Goal: Information Seeking & Learning: Check status

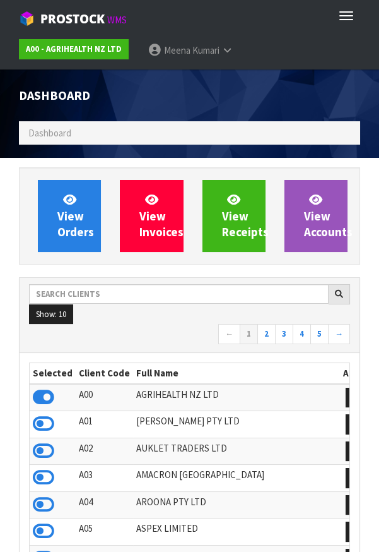
scroll to position [993, 360]
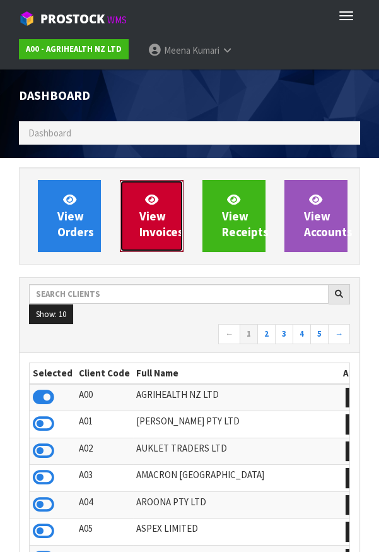
click at [135, 206] on link "View Invoices" at bounding box center [151, 216] width 63 height 72
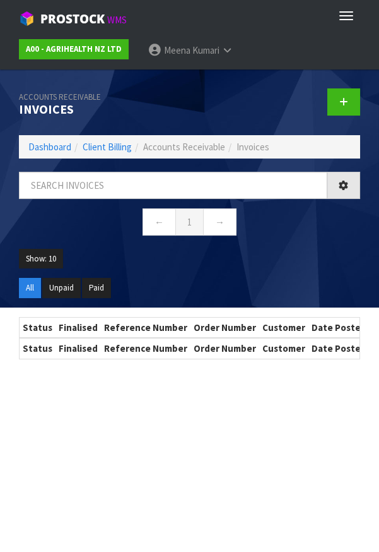
click at [169, 301] on ul "All Unpaid Paid" at bounding box center [189, 293] width 341 height 30
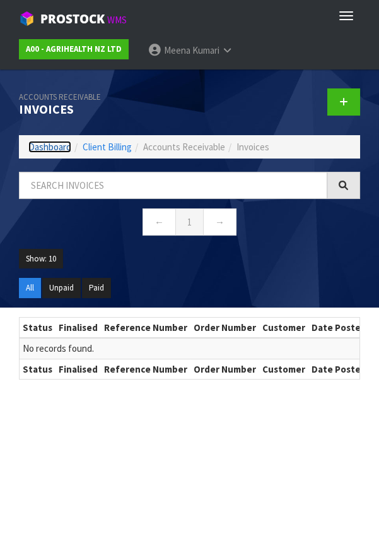
click at [52, 151] on link "Dashboard" at bounding box center [49, 147] width 43 height 12
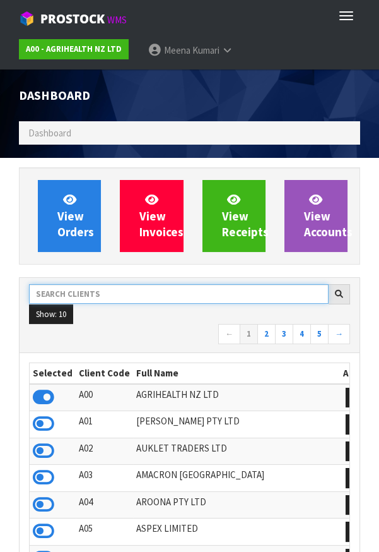
click at [151, 289] on input "text" at bounding box center [179, 294] width 300 height 20
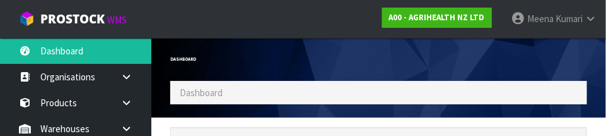
scroll to position [996, 436]
type input "RKG"
click at [322, 53] on div "Dashboard" at bounding box center [270, 59] width 218 height 43
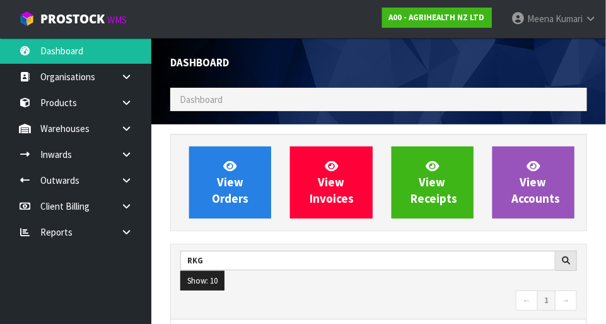
click at [131, 135] on link at bounding box center [131, 128] width 40 height 26
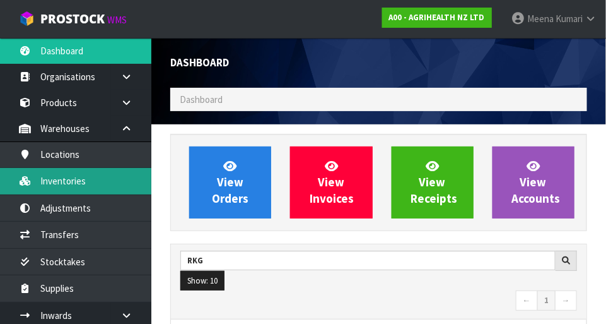
click at [93, 189] on link "Inventories" at bounding box center [75, 181] width 151 height 26
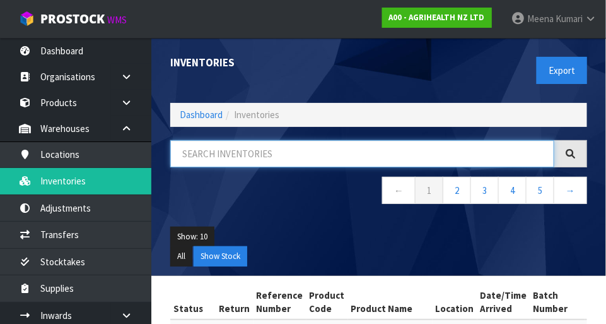
click at [252, 157] on input "text" at bounding box center [362, 153] width 384 height 27
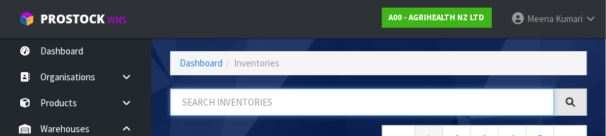
scroll to position [85, 0]
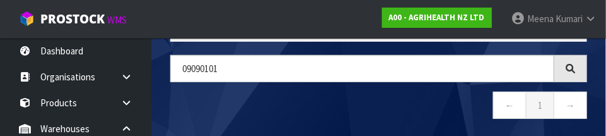
click at [281, 102] on nav "← 1 →" at bounding box center [378, 107] width 417 height 31
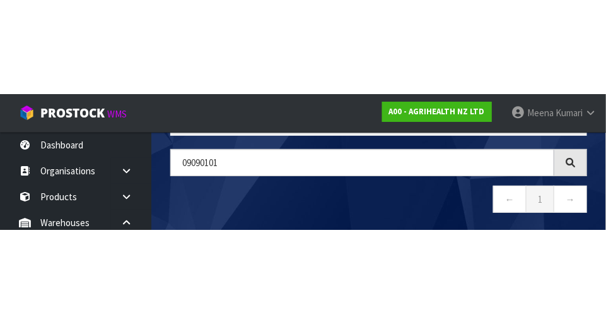
scroll to position [71, 0]
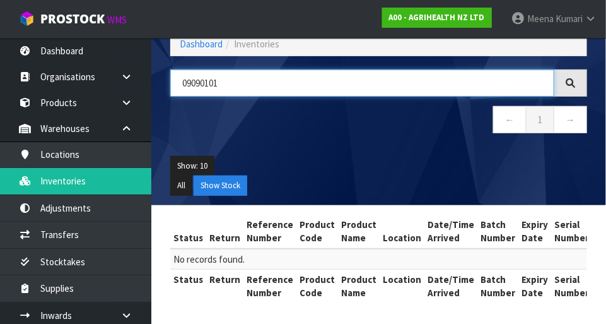
click at [266, 83] on input "09090101" at bounding box center [362, 82] width 384 height 27
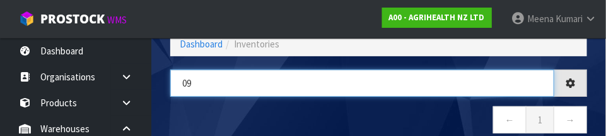
type input "0"
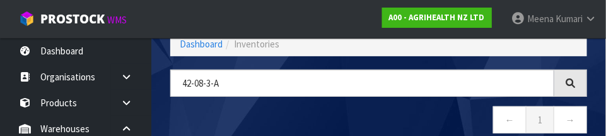
click at [307, 116] on nav "← 1 →" at bounding box center [378, 121] width 417 height 31
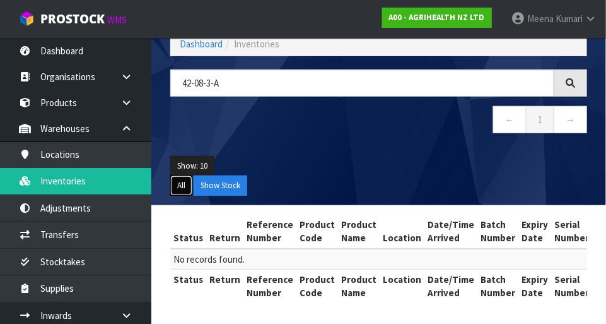
click at [189, 192] on button "All" at bounding box center [181, 185] width 22 height 20
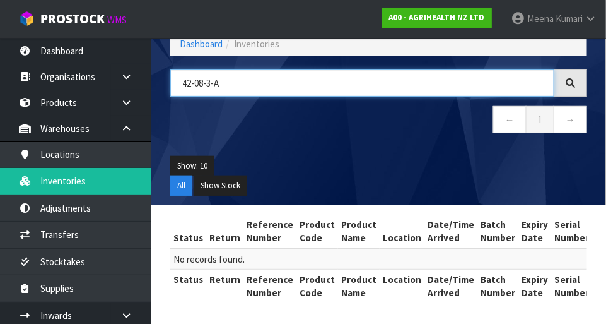
click at [329, 95] on input "42-08-3-A" at bounding box center [362, 82] width 384 height 27
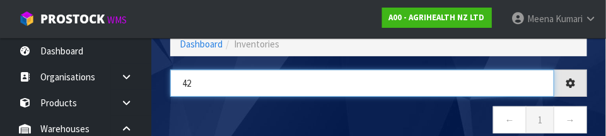
type input "4"
type input "09090101"
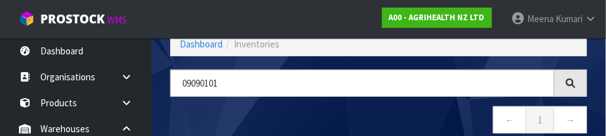
click at [264, 116] on nav "← 1 →" at bounding box center [378, 121] width 417 height 31
click at [199, 47] on link "Dashboard" at bounding box center [201, 44] width 43 height 12
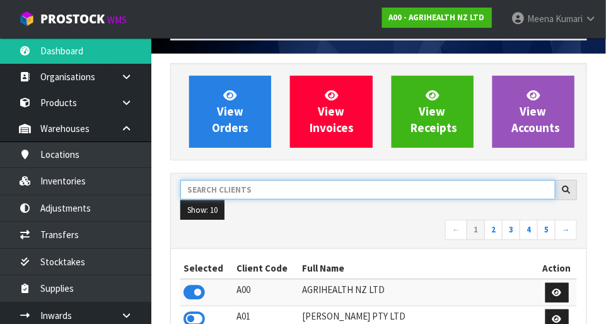
click at [259, 190] on input "text" at bounding box center [367, 190] width 375 height 20
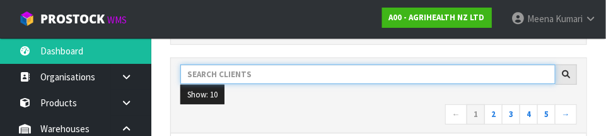
scroll to position [185, 0]
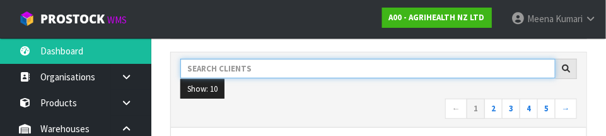
type input "G"
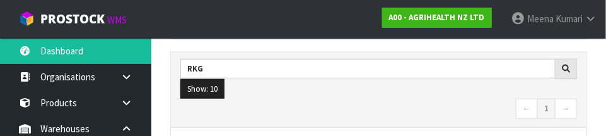
click at [331, 98] on nav "← 1 →" at bounding box center [378, 109] width 397 height 22
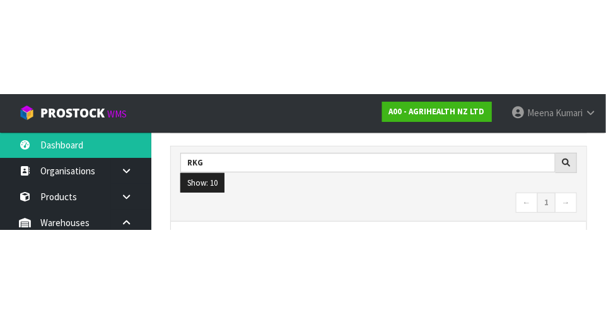
scroll to position [191, 0]
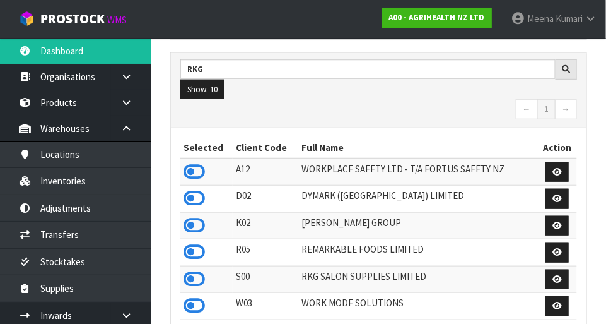
type input "RKG"
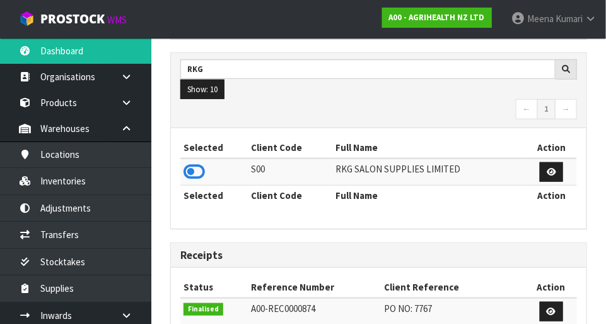
click at [204, 170] on icon at bounding box center [194, 171] width 21 height 19
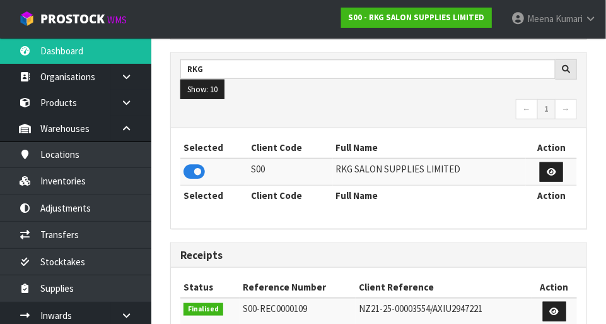
scroll to position [996, 436]
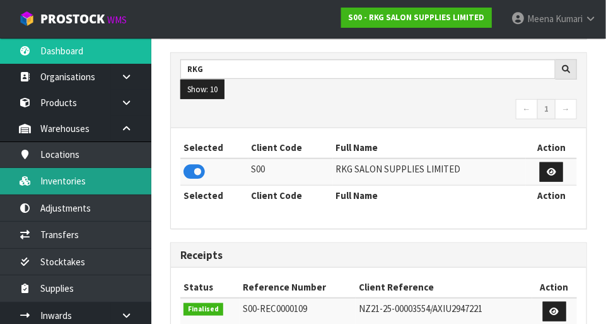
click at [112, 187] on link "Inventories" at bounding box center [75, 181] width 151 height 26
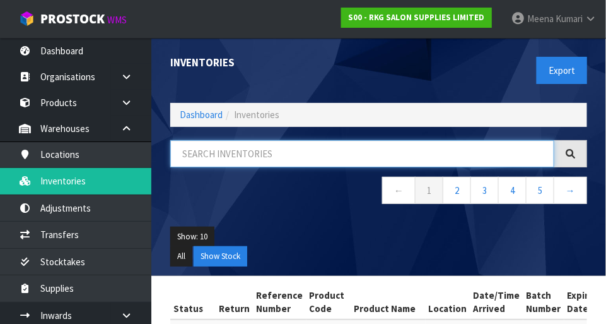
paste input "09090101"
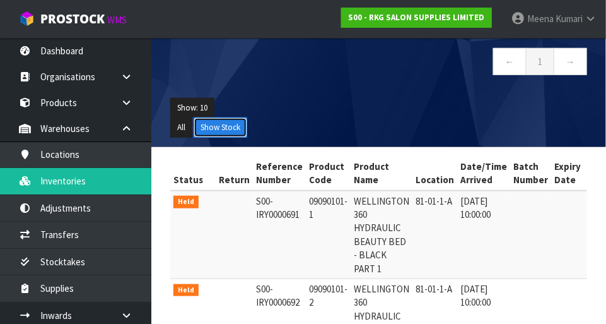
click at [232, 124] on button "Show Stock" at bounding box center [221, 127] width 54 height 20
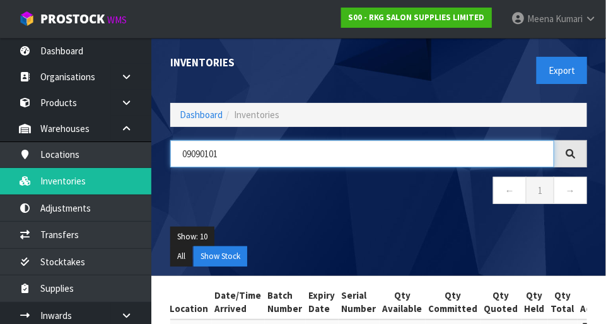
click at [278, 152] on input "09090101" at bounding box center [362, 153] width 384 height 27
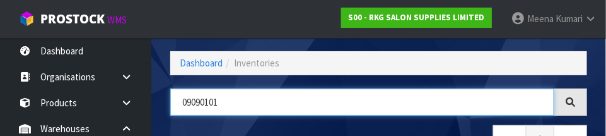
scroll to position [85, 0]
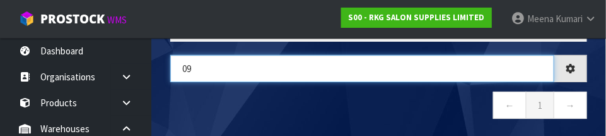
type input "0"
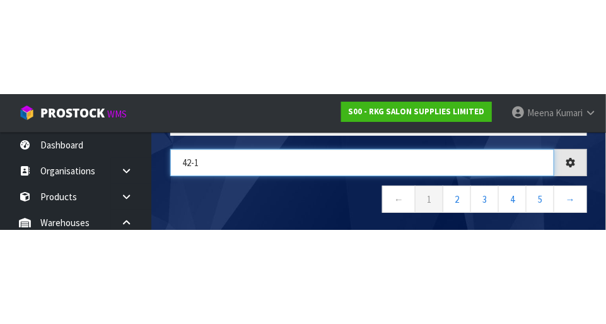
scroll to position [0, 244]
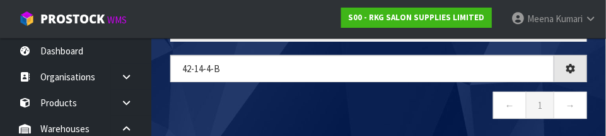
click at [338, 104] on nav "← 1 →" at bounding box center [378, 107] width 417 height 31
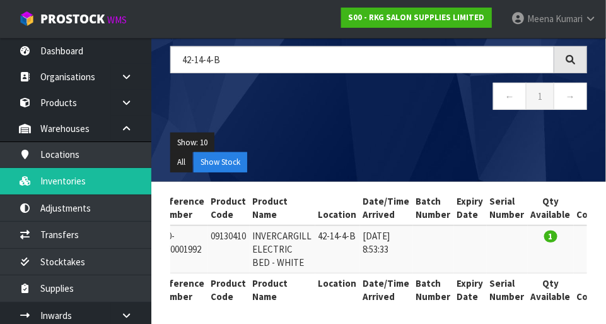
scroll to position [0, 91]
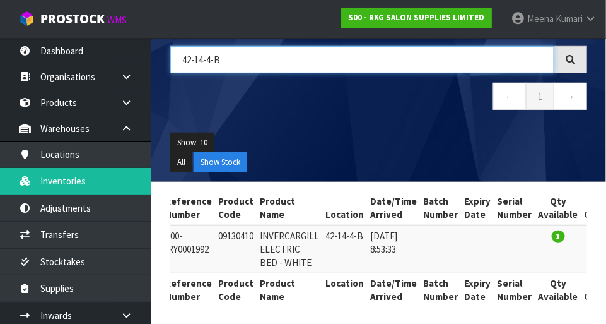
click at [299, 61] on input "42-14-4-B" at bounding box center [362, 59] width 384 height 27
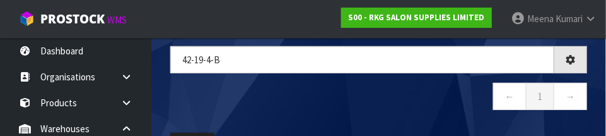
click at [379, 113] on div "42-19-4-b ← 1 →" at bounding box center [379, 84] width 436 height 77
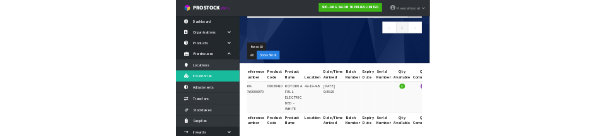
scroll to position [0, 0]
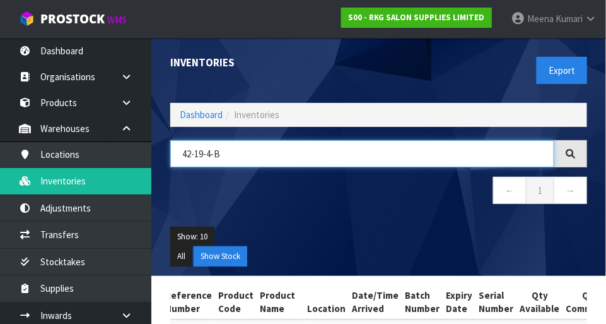
click at [285, 158] on input "42-19-4-B" at bounding box center [362, 153] width 384 height 27
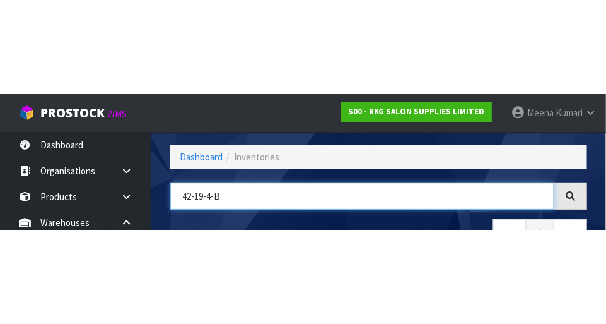
scroll to position [85, 0]
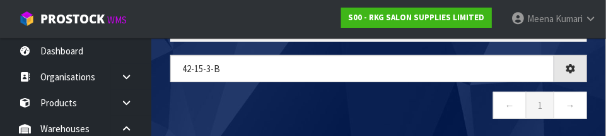
click at [379, 120] on nav "← 1 →" at bounding box center [378, 107] width 417 height 31
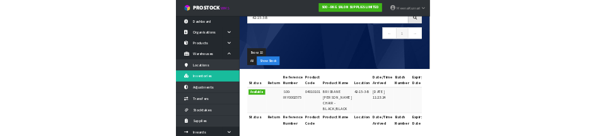
scroll to position [0, 0]
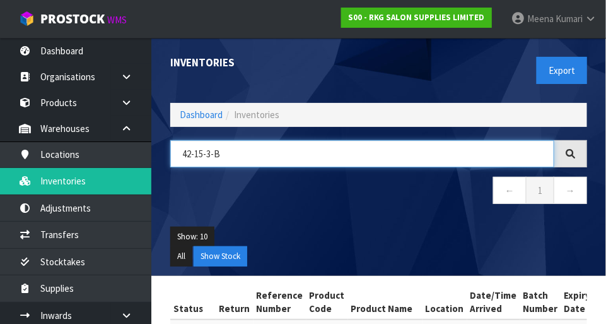
click at [253, 163] on input "42-15-3-B" at bounding box center [362, 153] width 384 height 27
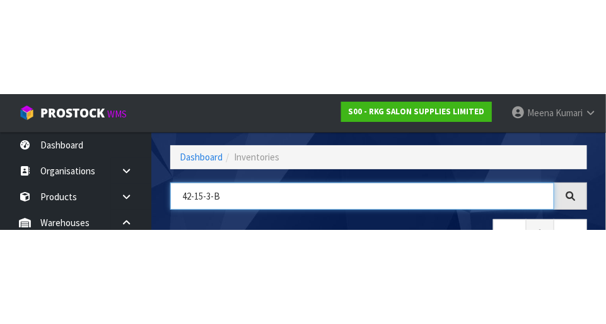
scroll to position [85, 0]
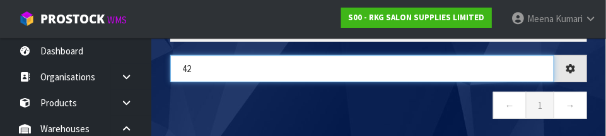
type input "4"
type input "09190410"
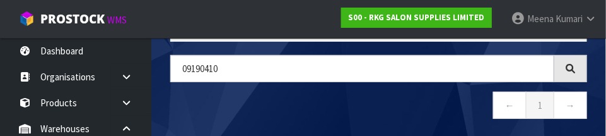
click at [379, 114] on nav "← 1 →" at bounding box center [378, 107] width 417 height 31
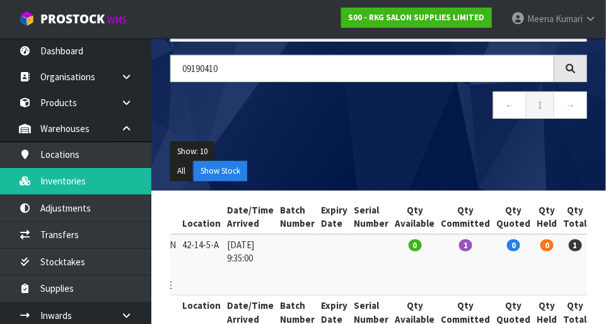
scroll to position [0, 244]
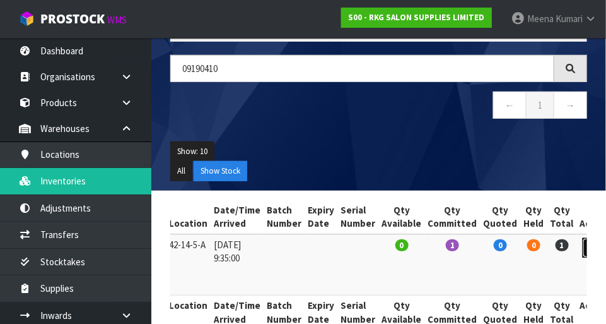
click at [379, 247] on link at bounding box center [594, 248] width 23 height 20
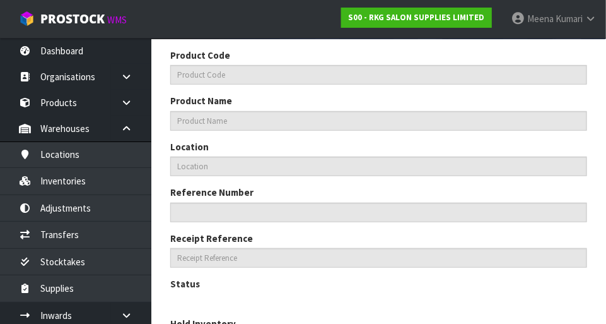
type input "09190410"
type input "WELLINGTON II 360 DEG HYDRAULIC BED - WHITE"
type input "42-14-5-A"
type input "S00-IRY0002215"
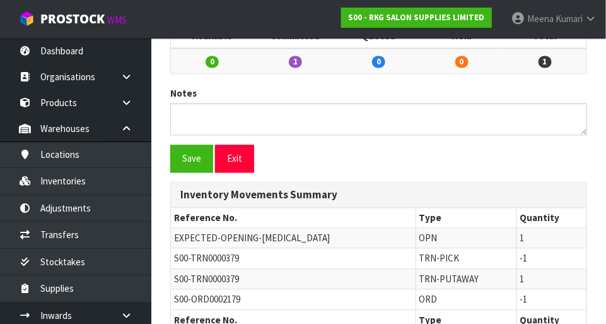
scroll to position [613, 0]
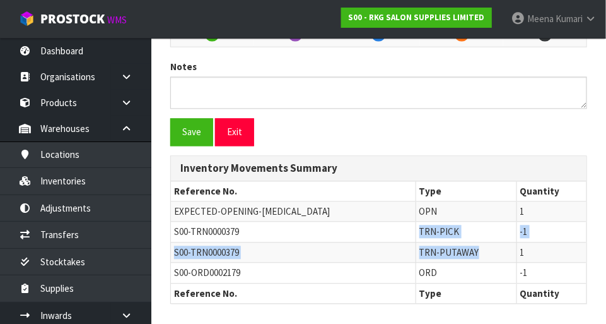
click at [233, 249] on span "S00-TRN0000379" at bounding box center [206, 252] width 65 height 12
click at [182, 251] on span "S00-TRN0000379" at bounding box center [206, 252] width 65 height 12
copy tbody "TRN-PICK -1 S00-TRN0000379 TRN-PUTAWAY"
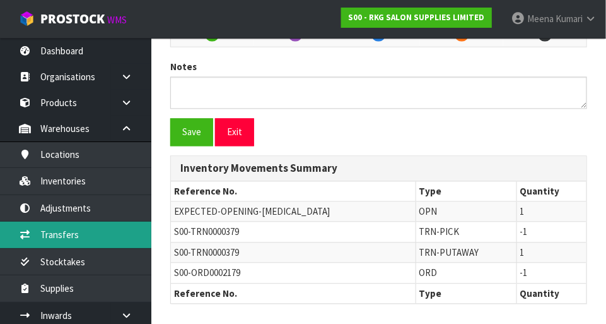
click at [92, 237] on link "Transfers" at bounding box center [75, 235] width 151 height 26
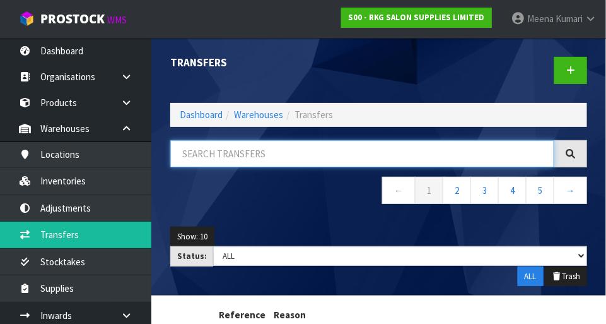
click at [274, 156] on input "text" at bounding box center [362, 153] width 384 height 27
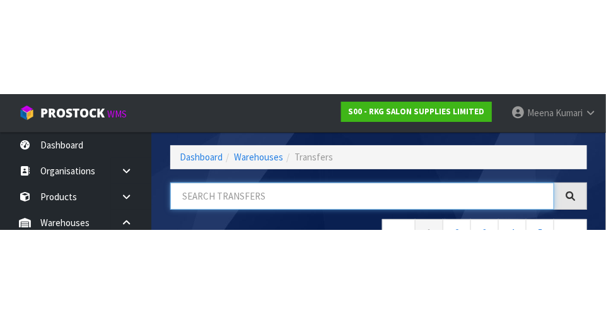
scroll to position [85, 0]
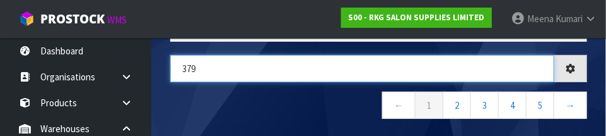
type input "379"
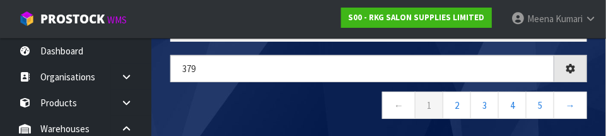
click at [340, 108] on nav "← 1 2 3 4 5 →" at bounding box center [378, 107] width 417 height 31
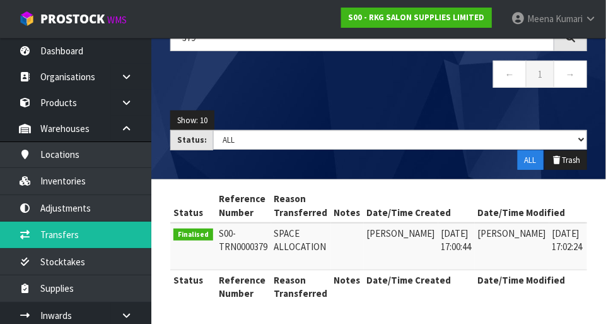
scroll to position [114, 0]
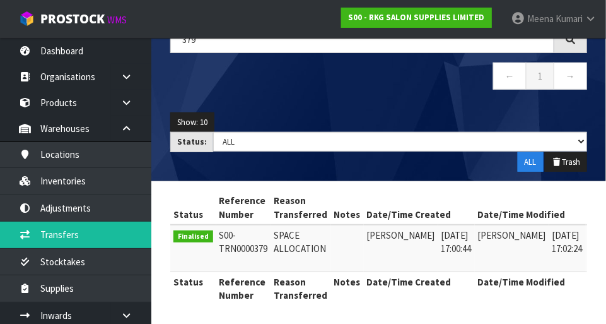
click at [379, 236] on link at bounding box center [603, 238] width 23 height 20
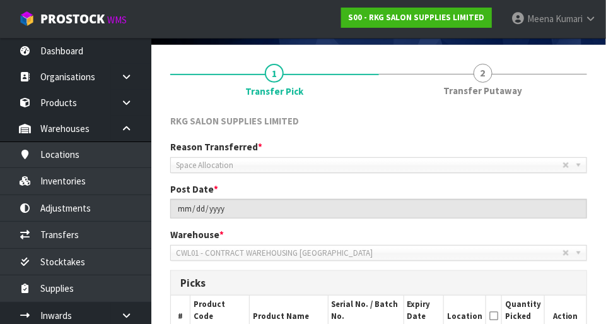
scroll to position [83, 0]
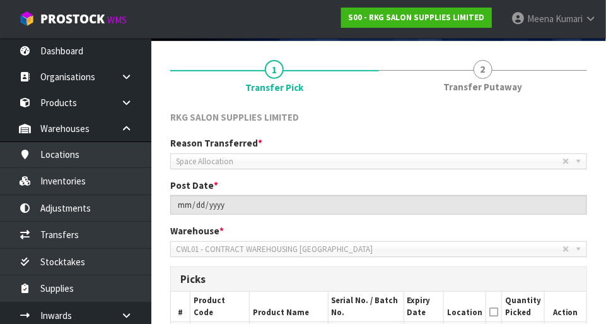
click at [379, 83] on span "Transfer Putaway" at bounding box center [483, 86] width 79 height 13
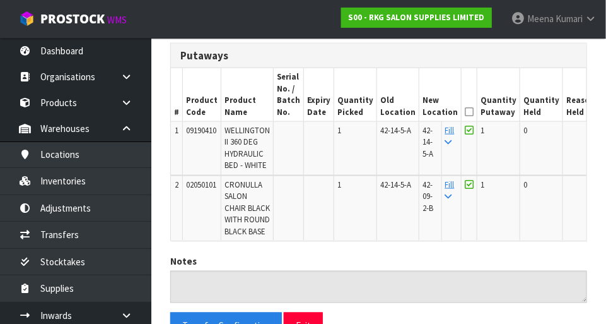
scroll to position [0, 0]
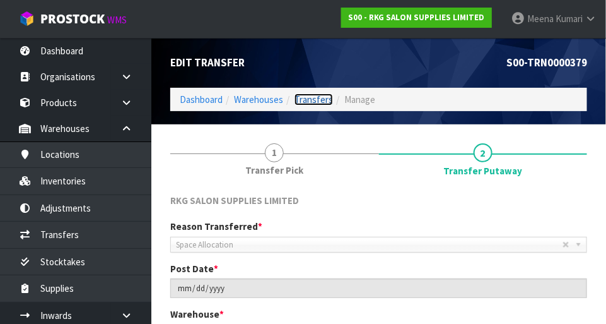
click at [324, 102] on link "Transfers" at bounding box center [314, 99] width 38 height 12
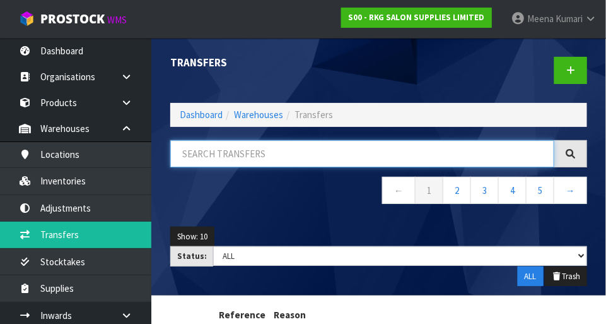
click at [277, 158] on input "text" at bounding box center [362, 153] width 384 height 27
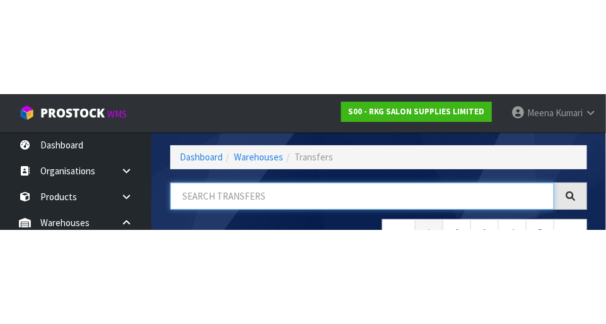
scroll to position [85, 0]
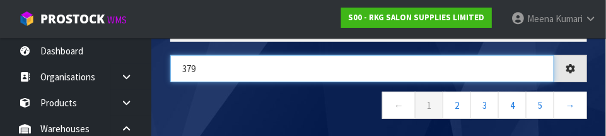
type input "379"
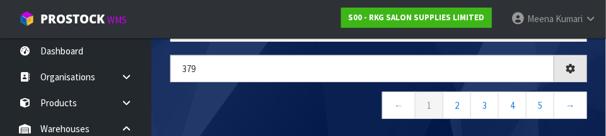
click at [343, 107] on nav "← 1 2 3 4 5 →" at bounding box center [378, 107] width 417 height 31
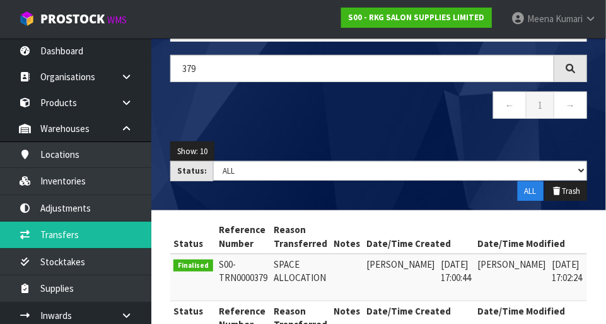
scroll to position [116, 0]
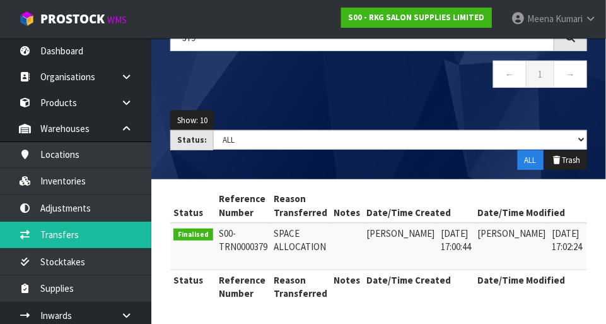
click at [379, 227] on link at bounding box center [603, 237] width 23 height 20
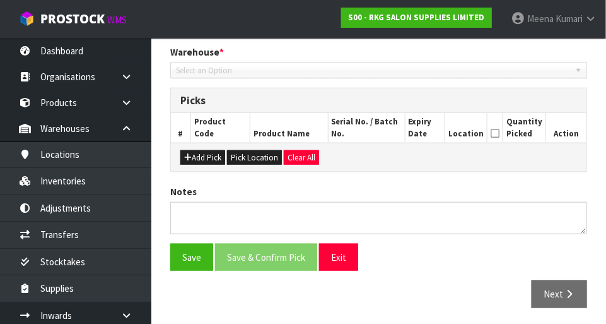
type input "2025-04-17"
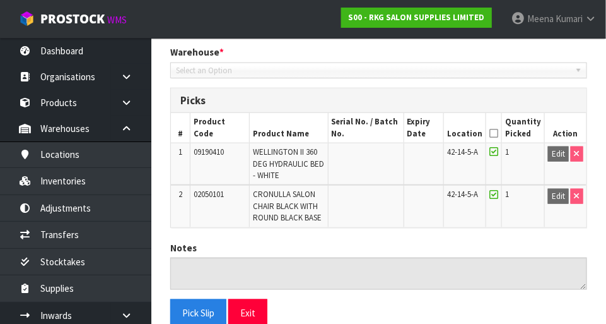
scroll to position [318, 0]
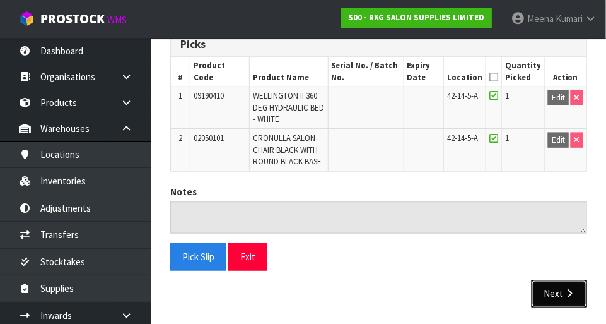
click at [379, 289] on icon "button" at bounding box center [570, 293] width 12 height 9
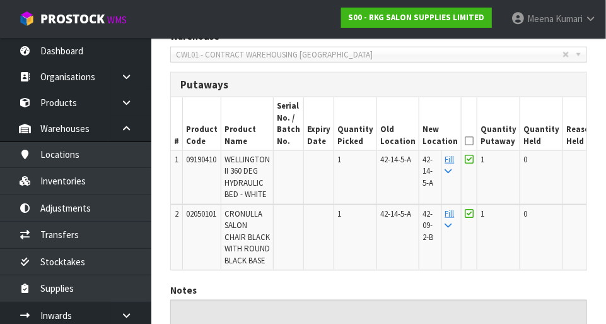
scroll to position [275, 0]
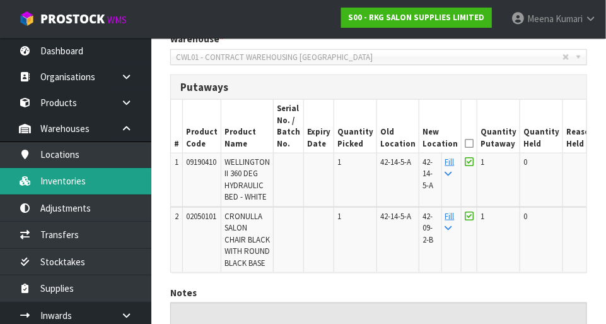
click at [88, 186] on link "Inventories" at bounding box center [75, 181] width 151 height 26
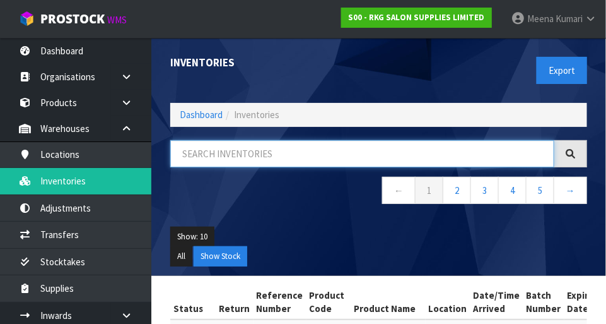
paste input "09190410"
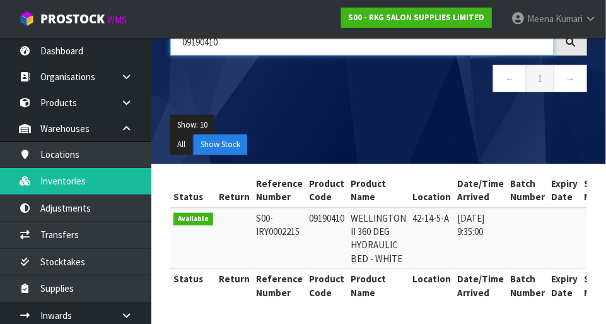
scroll to position [0, 244]
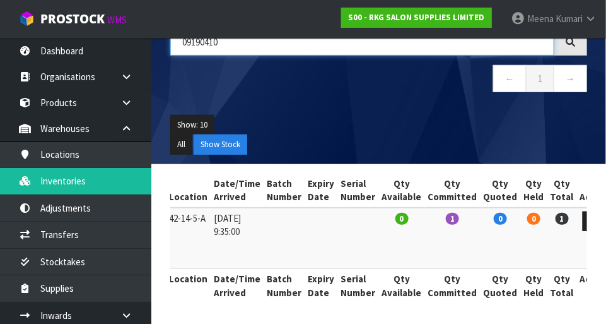
type input "09190410"
click at [379, 223] on icon at bounding box center [594, 221] width 9 height 8
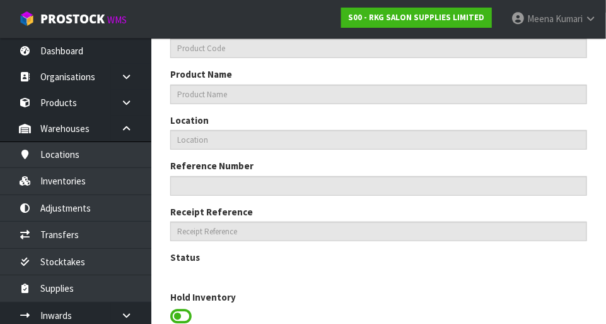
type input "09190410"
type input "WELLINGTON II 360 DEG HYDRAULIC BED - WHITE"
type input "42-14-5-A"
type input "S00-IRY0002215"
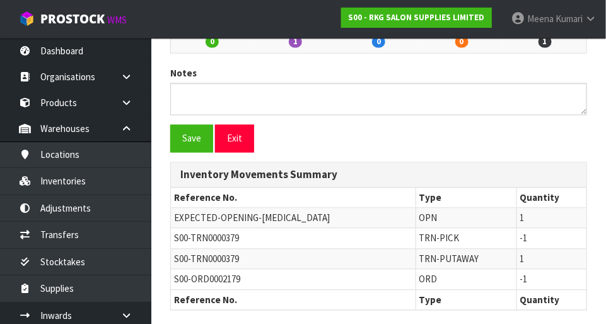
scroll to position [106, 0]
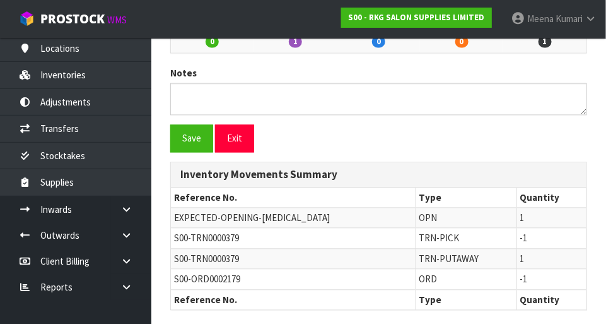
click at [130, 297] on link at bounding box center [131, 287] width 40 height 26
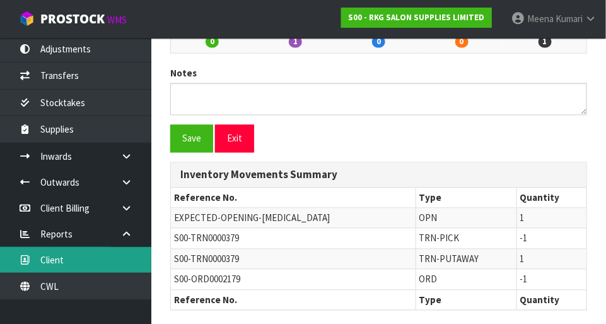
click at [76, 258] on link "Client" at bounding box center [75, 260] width 151 height 26
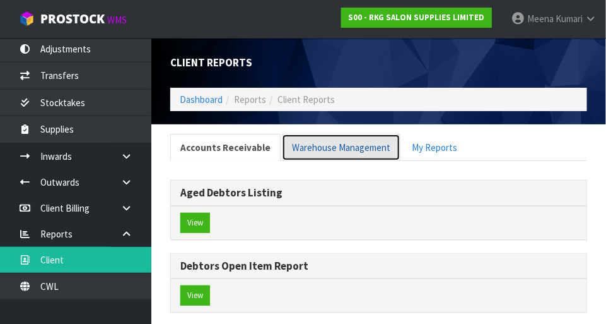
click at [356, 150] on link "Warehouse Management" at bounding box center [341, 147] width 119 height 27
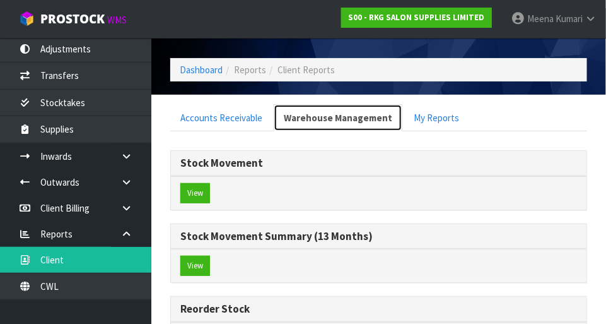
scroll to position [27, 0]
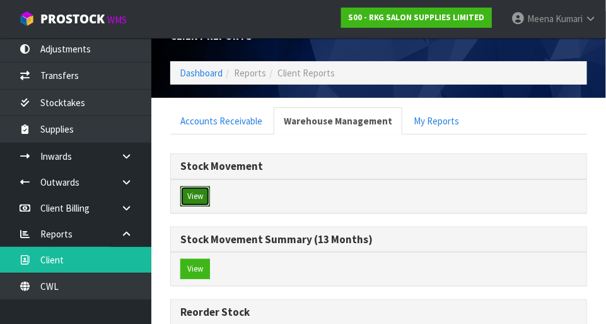
click at [203, 189] on button "View" at bounding box center [195, 196] width 30 height 20
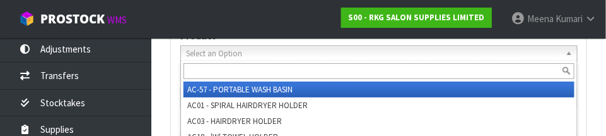
scroll to position [133, 0]
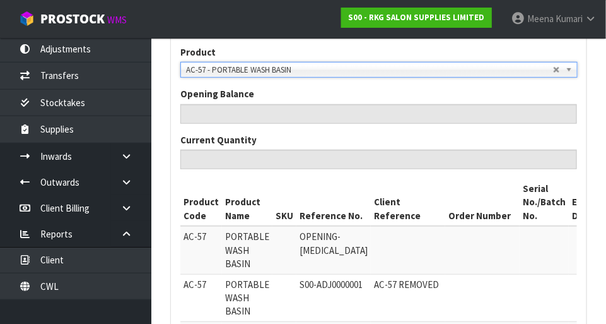
type input "18"
type input "0"
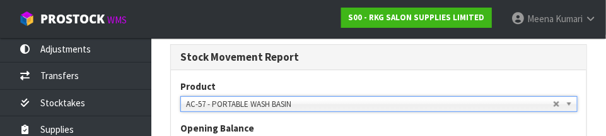
scroll to position [66, 0]
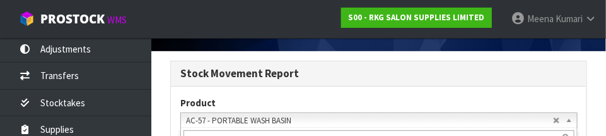
click at [379, 120] on link "AC-57 - PORTABLE WASH BASIN" at bounding box center [379, 120] width 398 height 16
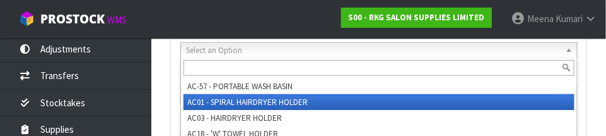
type input "0"
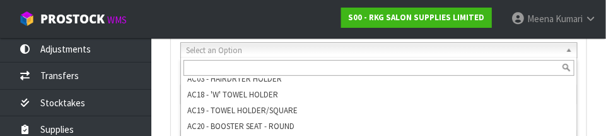
scroll to position [37, 0]
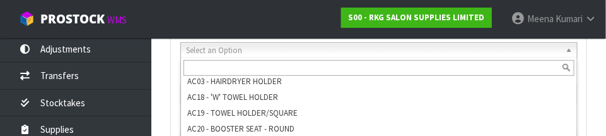
paste input "09190410"
type input "09190410"
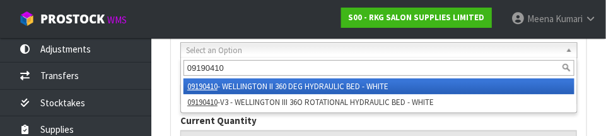
scroll to position [0, 0]
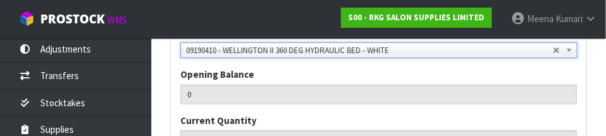
type input "1"
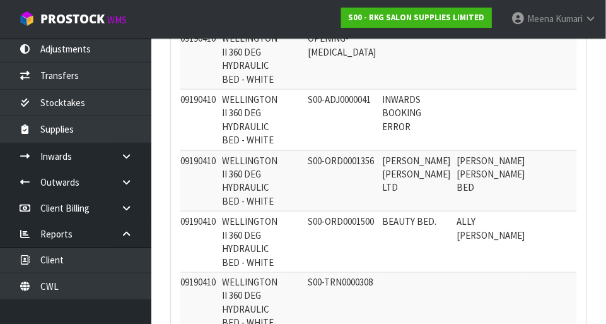
scroll to position [0, 3]
copy span "S00-ADJ0000041"
click at [131, 244] on link at bounding box center [131, 234] width 40 height 26
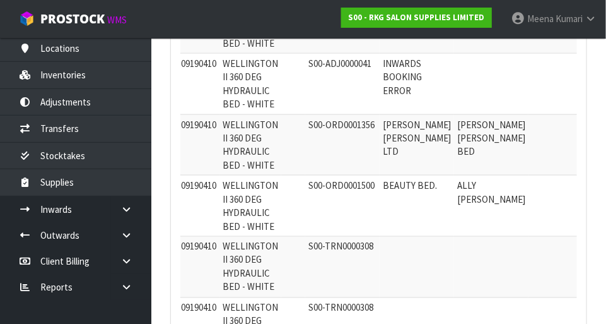
scroll to position [367, 0]
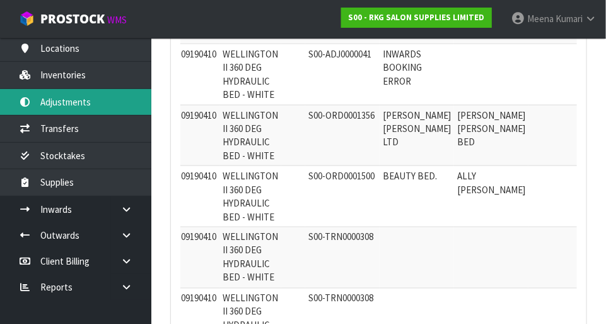
click at [93, 105] on link "Adjustments" at bounding box center [75, 102] width 151 height 26
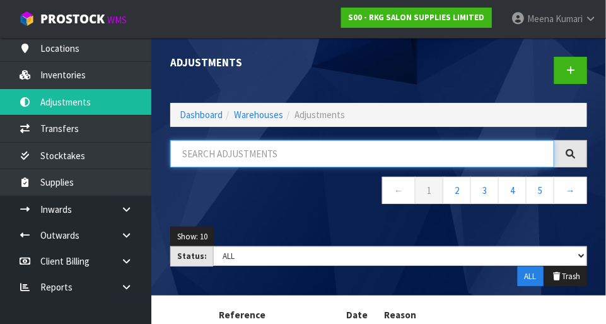
paste input "S00-ADJ0000041"
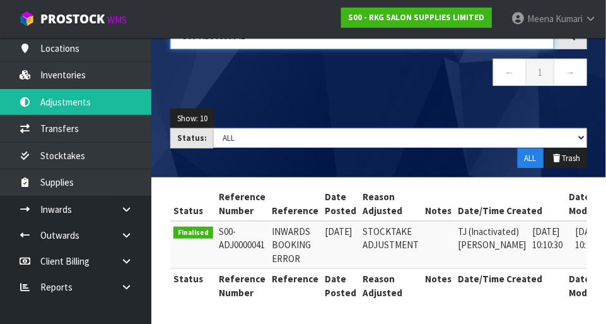
scroll to position [0, 65]
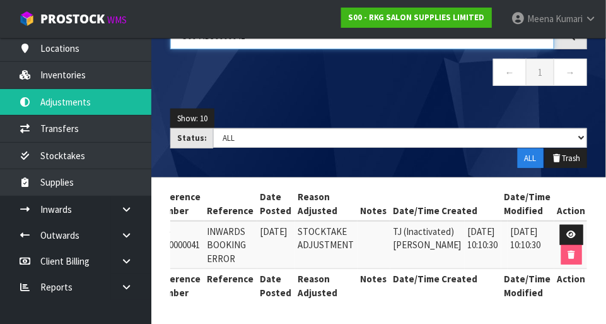
type input "S00-ADJ0000041"
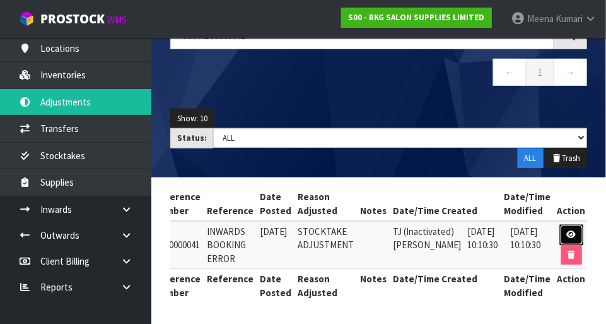
click at [379, 233] on icon at bounding box center [571, 234] width 9 height 8
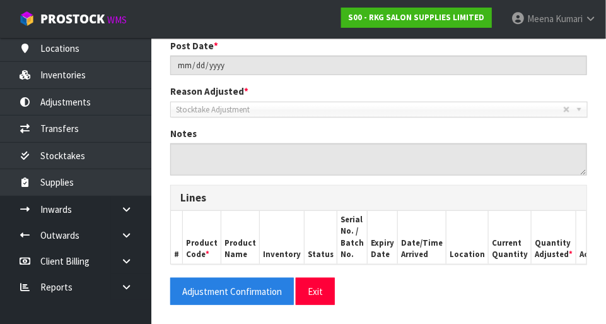
type input "INWARDS BOOKING ERROR"
type input "2023-04-28"
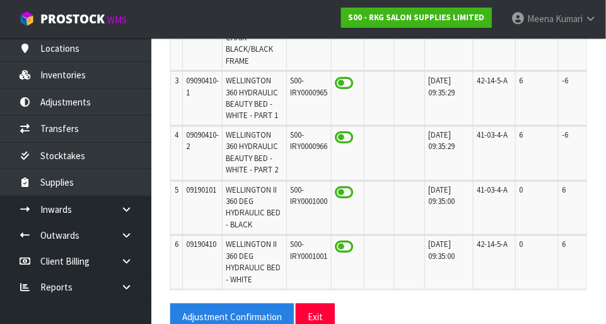
scroll to position [471, 0]
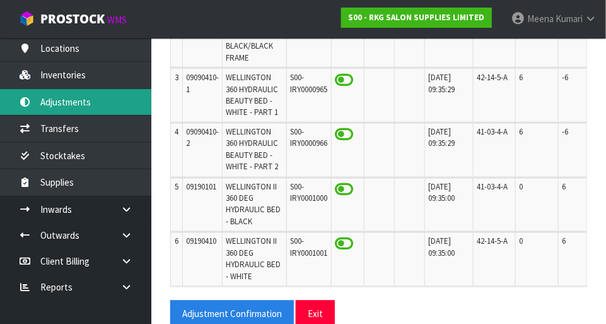
click at [61, 97] on link "Adjustments" at bounding box center [75, 102] width 151 height 26
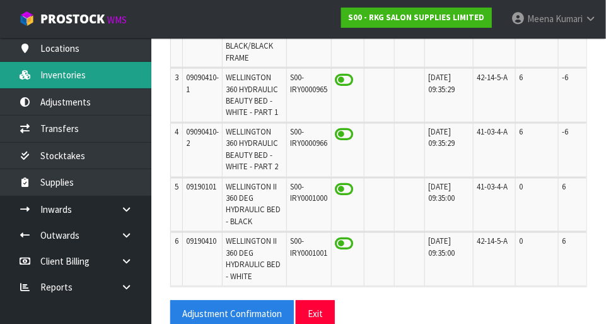
click at [45, 68] on link "Inventories" at bounding box center [75, 75] width 151 height 26
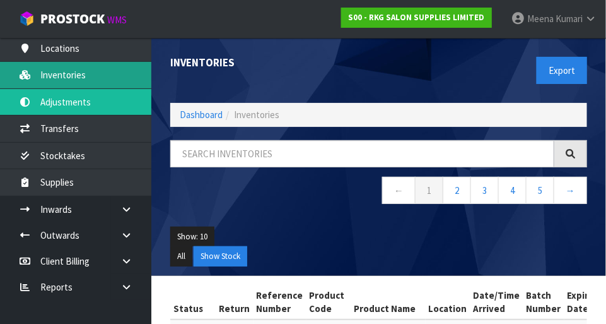
click at [107, 80] on link "Inventories" at bounding box center [75, 75] width 151 height 26
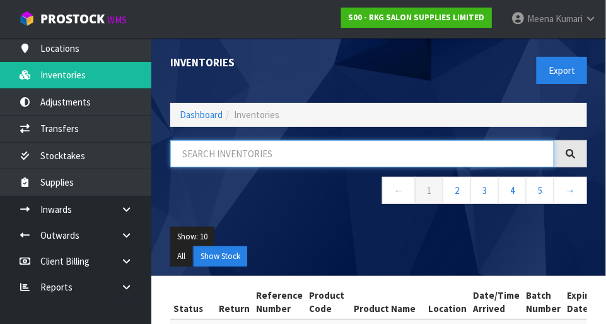
click at [247, 157] on input "text" at bounding box center [362, 153] width 384 height 27
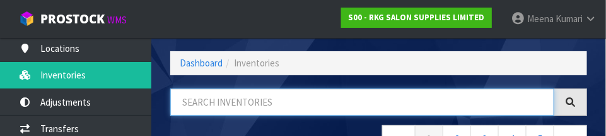
scroll to position [85, 0]
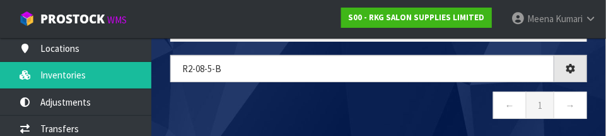
click at [333, 110] on nav "← 1 →" at bounding box center [378, 107] width 417 height 31
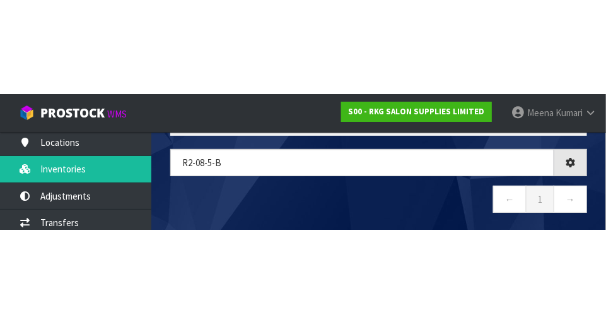
scroll to position [71, 0]
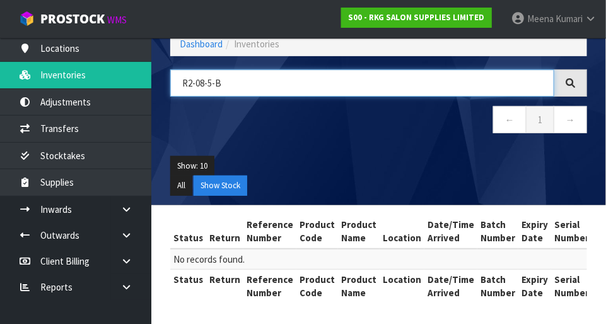
click at [191, 85] on input "R2-08-5-B" at bounding box center [362, 82] width 384 height 27
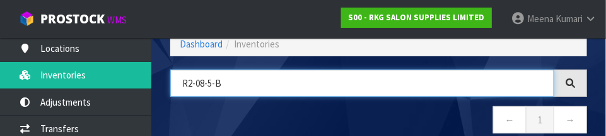
click at [186, 83] on input "R2-08-5-B" at bounding box center [362, 82] width 384 height 27
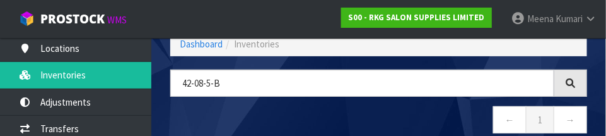
click at [259, 110] on nav "← 1 →" at bounding box center [378, 121] width 417 height 31
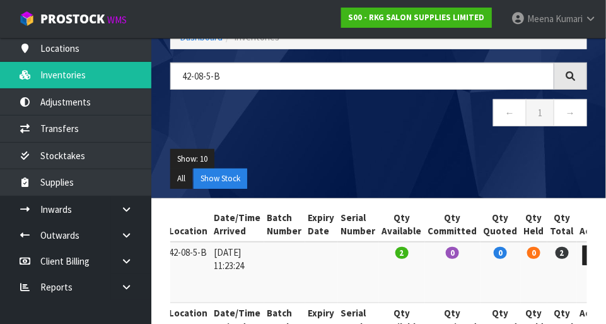
scroll to position [0, 0]
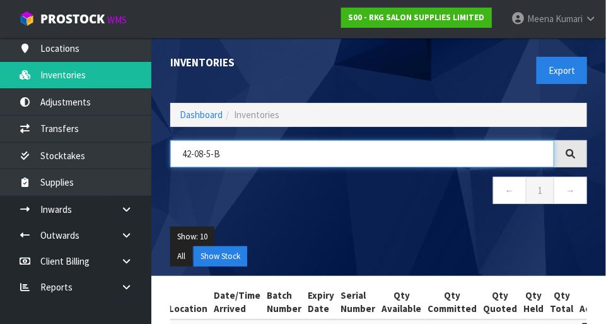
click at [283, 158] on input "42-08-5-B" at bounding box center [362, 153] width 384 height 27
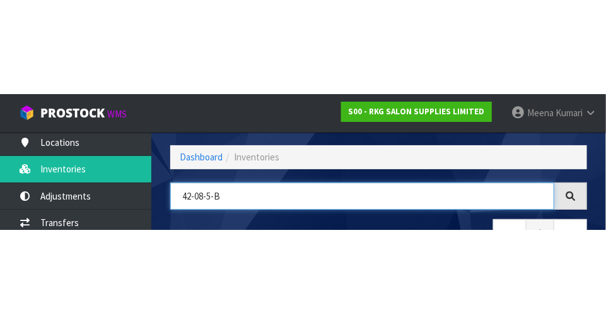
scroll to position [85, 0]
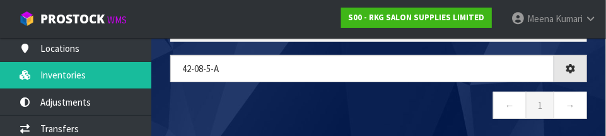
click at [283, 103] on nav "← 1 →" at bounding box center [378, 107] width 417 height 31
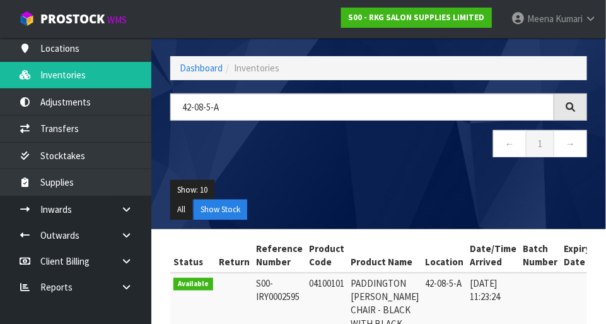
scroll to position [49, 0]
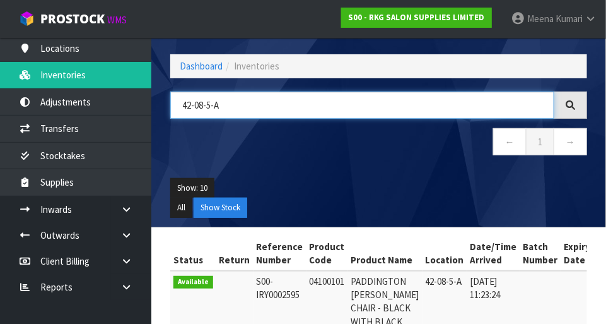
click at [288, 102] on input "42-08-5-A" at bounding box center [362, 105] width 384 height 27
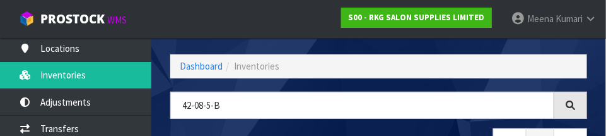
click at [379, 46] on div "Export" at bounding box center [488, 21] width 218 height 65
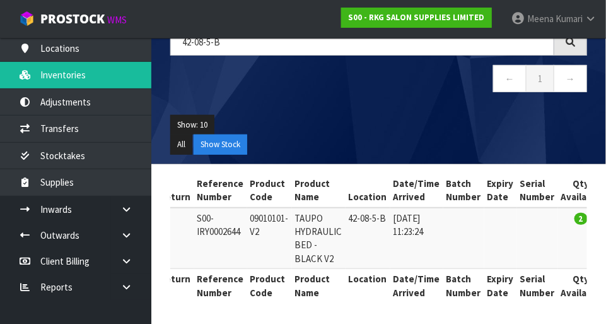
scroll to position [0, 0]
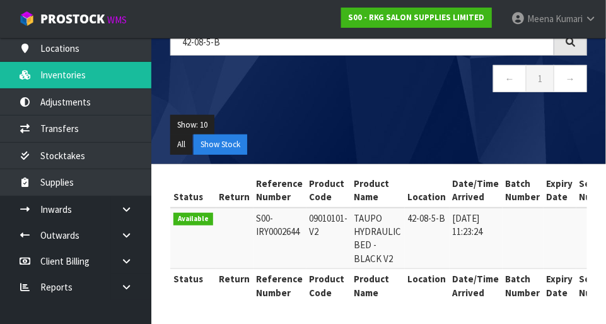
copy td "09010101-V2"
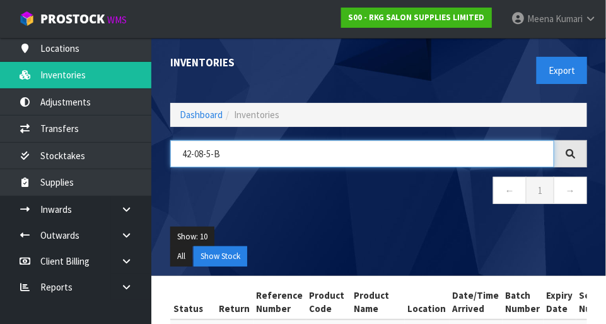
click at [256, 148] on input "42-08-5-B" at bounding box center [362, 153] width 384 height 27
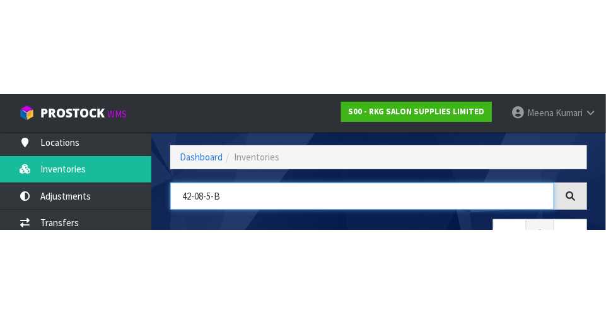
scroll to position [85, 0]
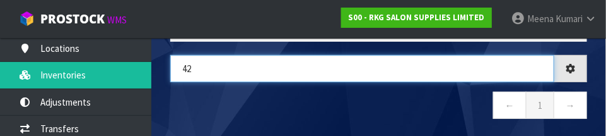
type input "4"
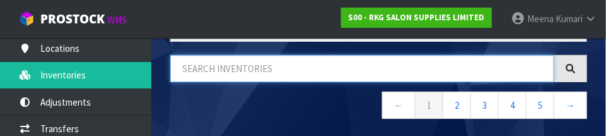
paste input "09010101-V2"
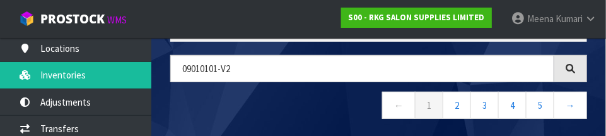
click at [264, 109] on nav "← 1 2 3 4 5 →" at bounding box center [378, 107] width 417 height 31
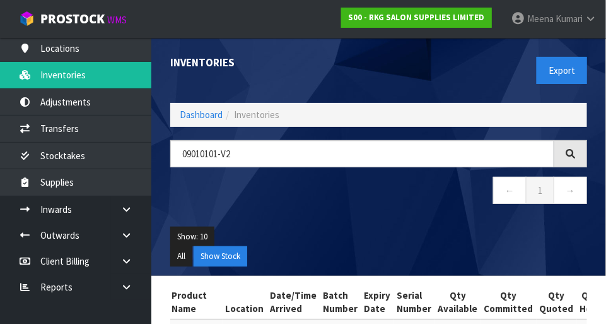
scroll to position [0, 0]
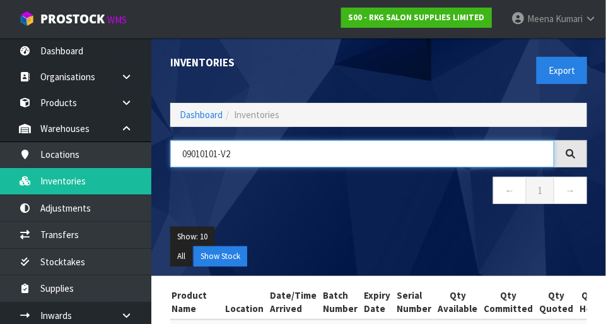
click at [379, 153] on input "09010101-V2" at bounding box center [362, 153] width 384 height 27
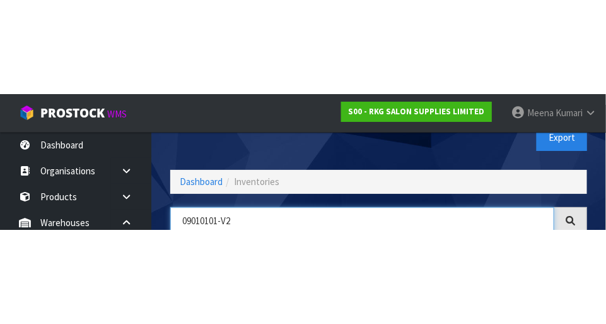
scroll to position [85, 0]
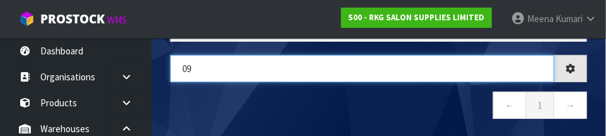
type input "0"
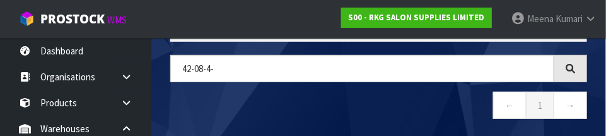
click at [352, 103] on nav "← 1 →" at bounding box center [378, 107] width 417 height 31
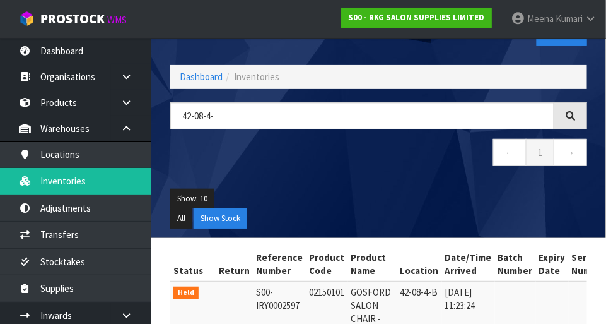
scroll to position [0, 0]
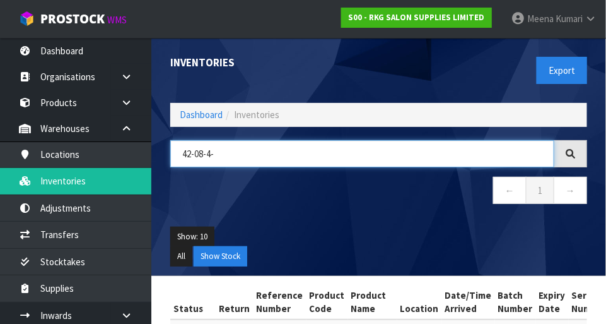
click at [261, 152] on input "42-08-4-" at bounding box center [362, 153] width 384 height 27
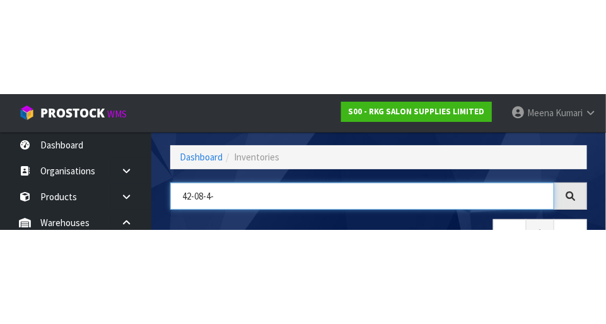
scroll to position [85, 0]
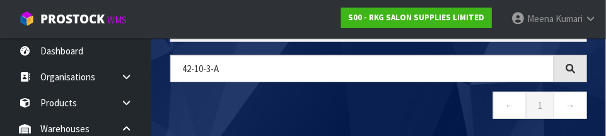
click at [310, 106] on nav "← 1 →" at bounding box center [378, 107] width 417 height 31
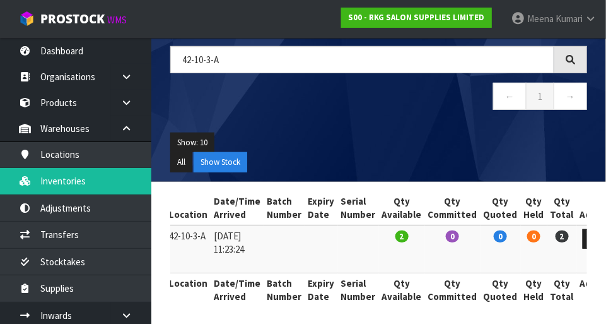
scroll to position [0, 0]
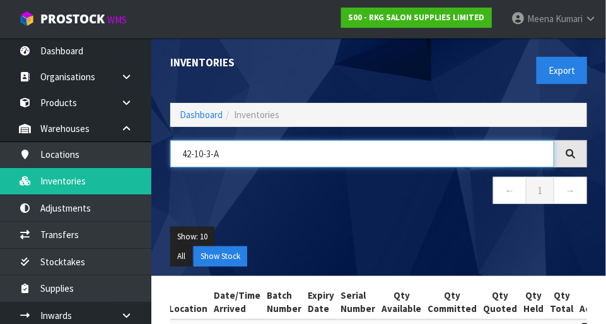
click at [321, 150] on input "42-10-3-A" at bounding box center [362, 153] width 384 height 27
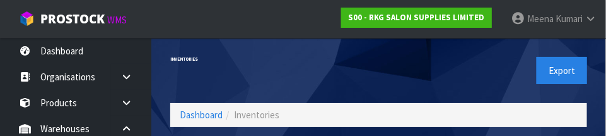
click at [365, 97] on div "Inventories Export" at bounding box center [379, 70] width 436 height 65
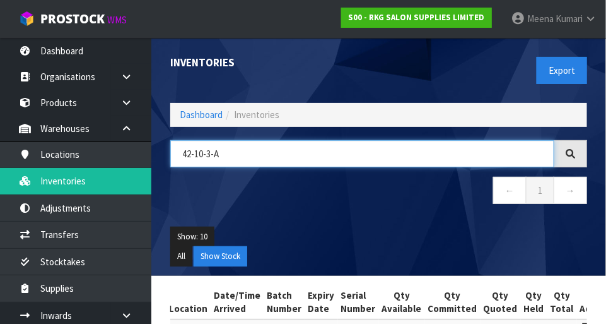
click at [309, 155] on input "42-10-3-A" at bounding box center [362, 153] width 384 height 27
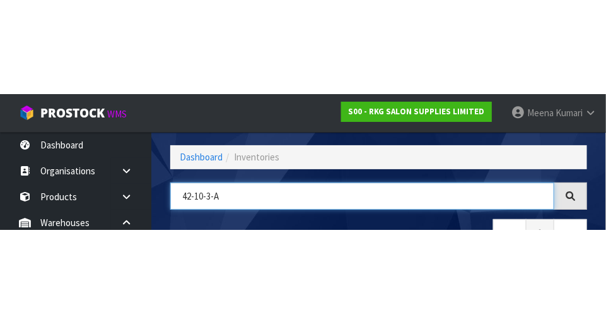
scroll to position [85, 0]
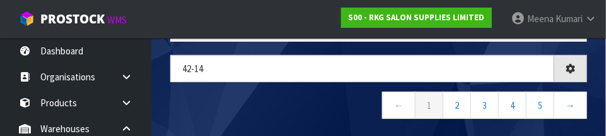
click at [330, 109] on nav "← 1 2 3 4 5 →" at bounding box center [378, 107] width 417 height 31
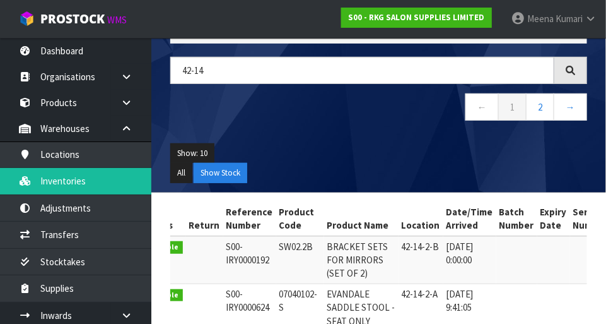
scroll to position [0, 0]
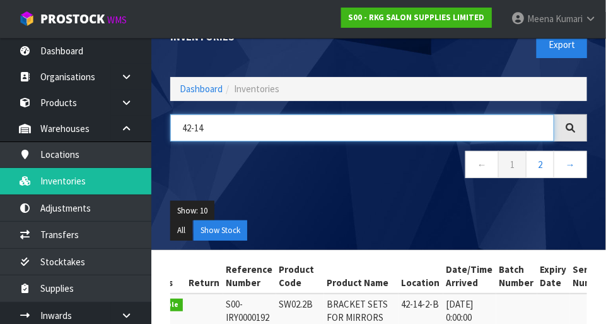
click at [308, 122] on input "42-14" at bounding box center [362, 127] width 384 height 27
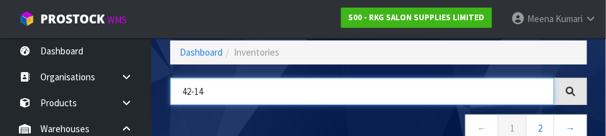
scroll to position [85, 0]
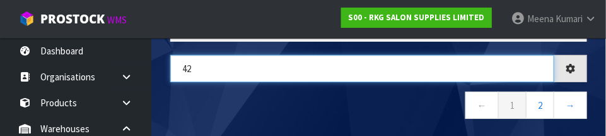
type input "4"
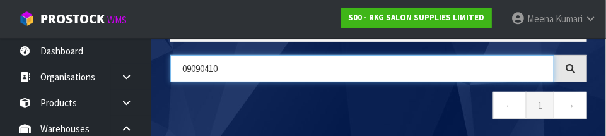
type input "09090410"
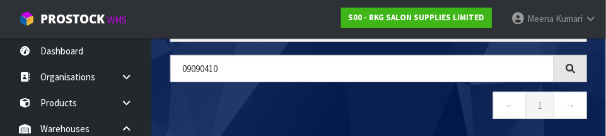
click at [379, 105] on nav "← 1 →" at bounding box center [378, 107] width 417 height 31
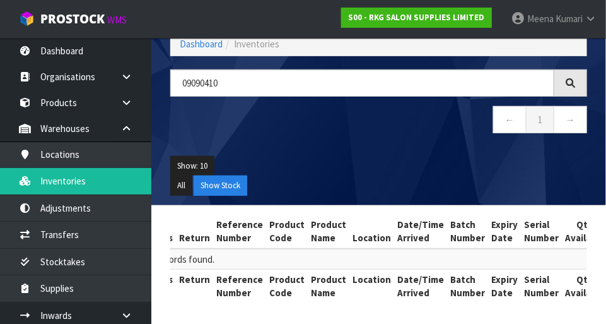
scroll to position [70, 0]
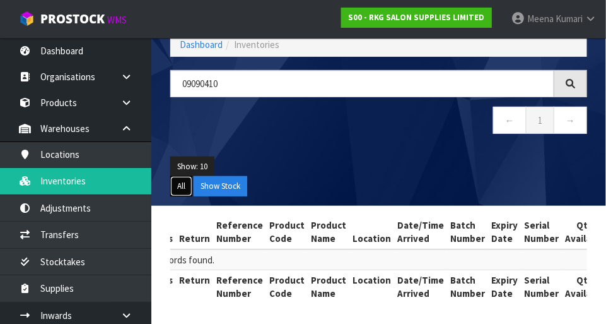
click at [192, 184] on button "All" at bounding box center [181, 186] width 22 height 20
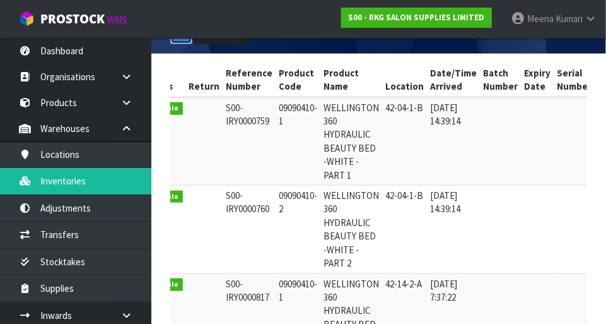
scroll to position [0, 0]
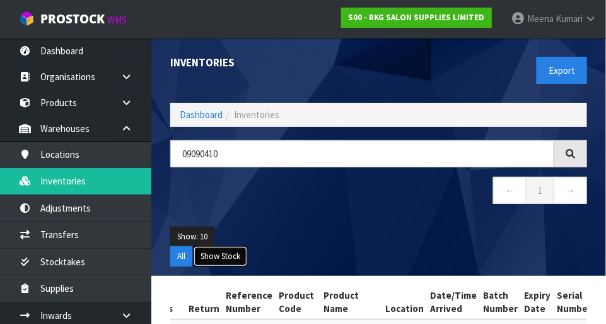
click at [221, 256] on button "Show Stock" at bounding box center [221, 256] width 54 height 20
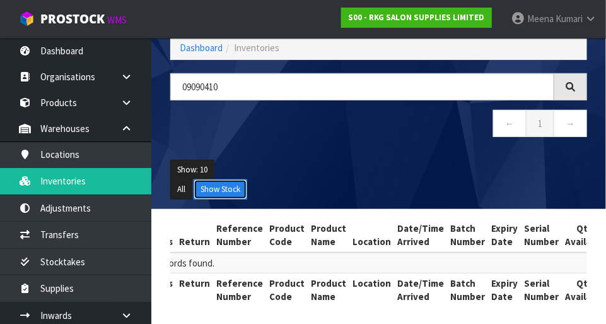
scroll to position [71, 0]
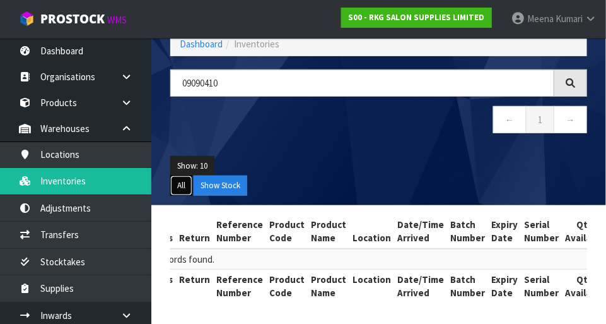
click at [179, 186] on button "All" at bounding box center [181, 185] width 22 height 20
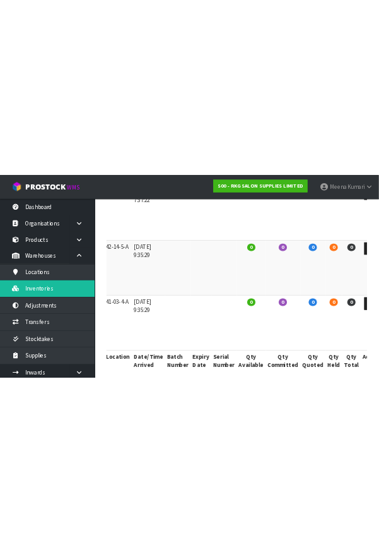
scroll to position [0, 0]
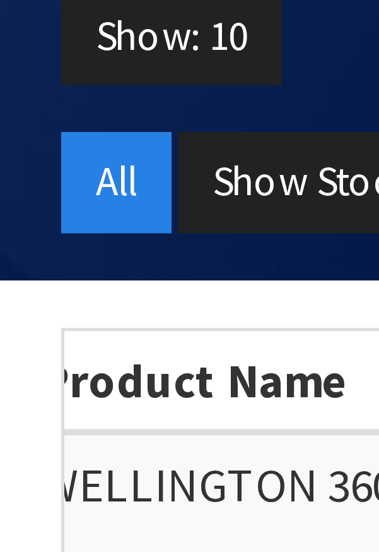
click at [37, 361] on td "WELLINGTON 360 HYDRAULIC BEAUTY BED -WHITE - PART 1" at bounding box center [135, 351] width 247 height 27
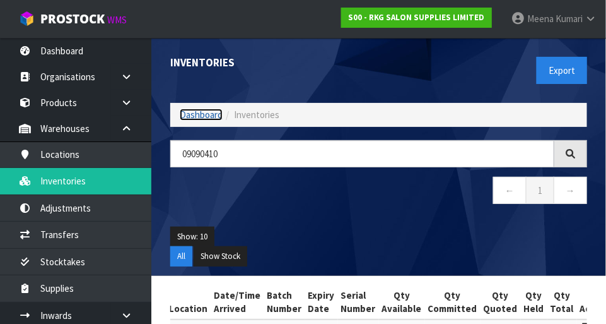
click at [186, 110] on link "Dashboard" at bounding box center [201, 115] width 43 height 12
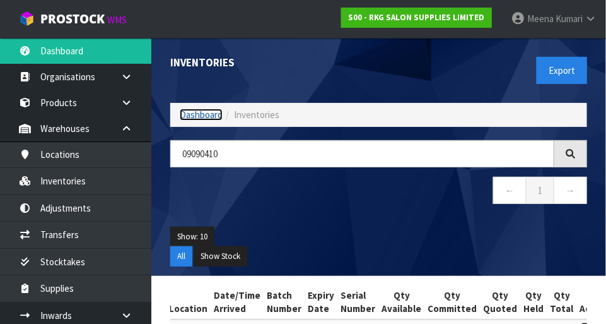
click at [198, 111] on link "Dashboard" at bounding box center [201, 115] width 43 height 12
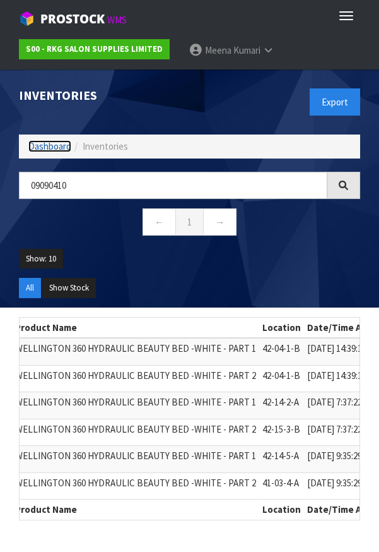
click at [53, 148] on link "Dashboard" at bounding box center [49, 146] width 43 height 12
click at [62, 150] on link "Dashboard" at bounding box center [49, 146] width 43 height 12
click at [254, 53] on span "Kumari" at bounding box center [247, 50] width 27 height 12
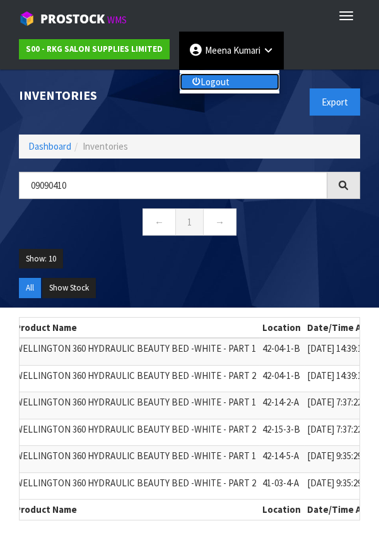
click at [234, 85] on link "Logout" at bounding box center [230, 81] width 100 height 17
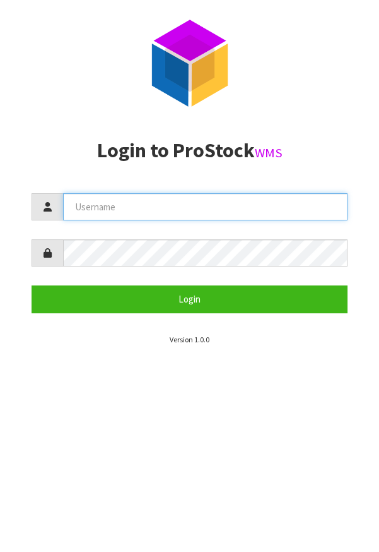
click at [244, 218] on input "text" at bounding box center [205, 206] width 285 height 27
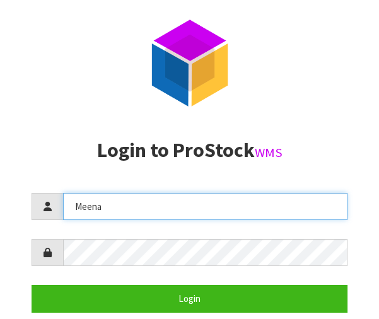
type input "Meena"
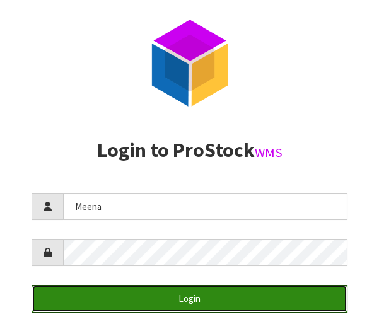
click at [234, 300] on button "Login" at bounding box center [190, 298] width 316 height 27
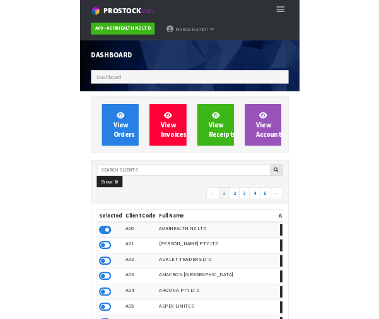
scroll to position [993, 360]
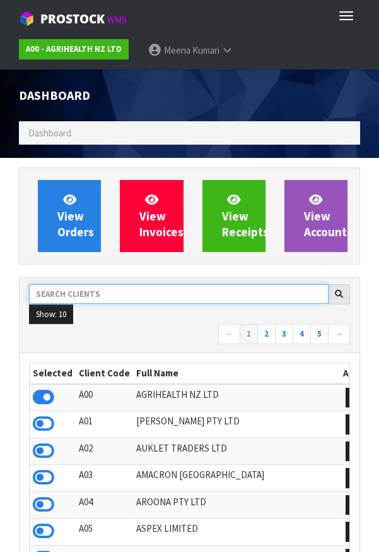
click at [126, 300] on input "text" at bounding box center [179, 294] width 300 height 20
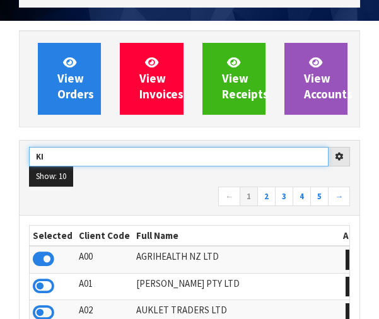
scroll to position [136, 0]
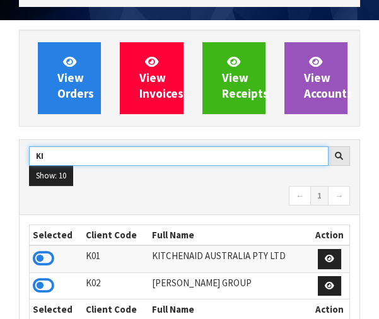
type input "KI"
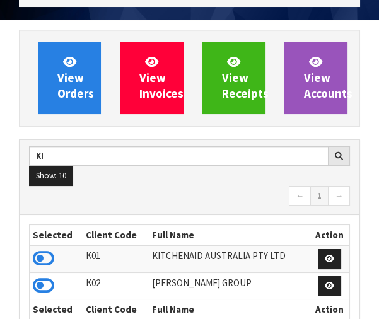
click at [52, 263] on icon at bounding box center [43, 258] width 21 height 19
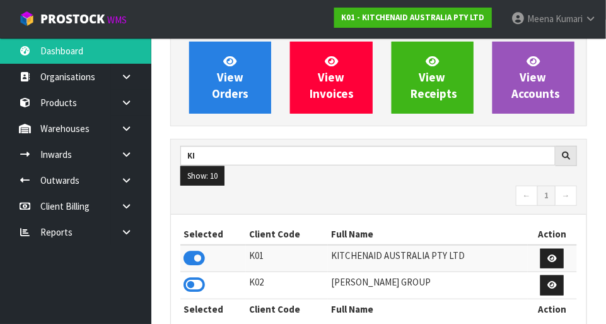
scroll to position [996, 436]
click at [133, 134] on link at bounding box center [131, 128] width 40 height 26
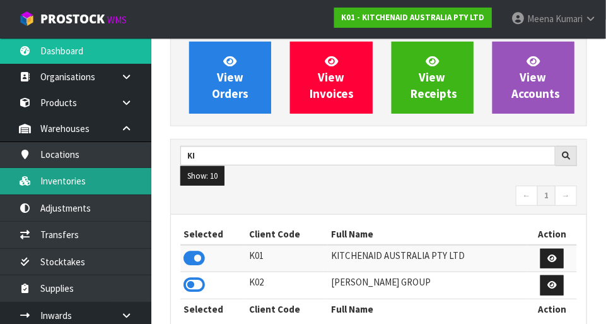
click at [100, 187] on link "Inventories" at bounding box center [75, 181] width 151 height 26
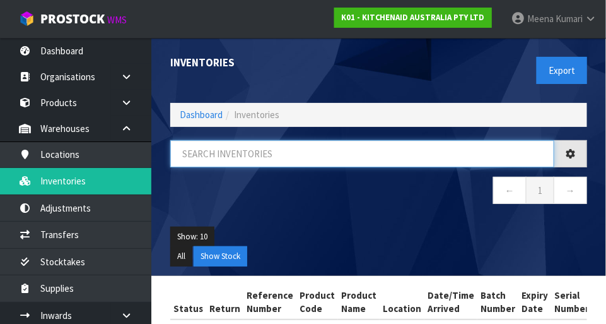
click at [282, 155] on input "text" at bounding box center [362, 153] width 384 height 27
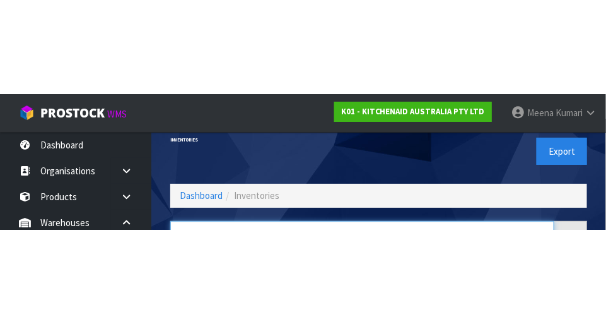
scroll to position [85, 0]
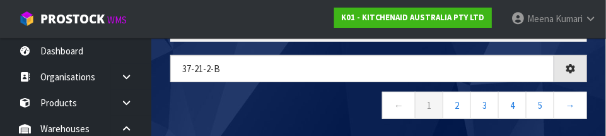
click at [334, 102] on nav "← 1 2 3 4 5 →" at bounding box center [378, 107] width 417 height 31
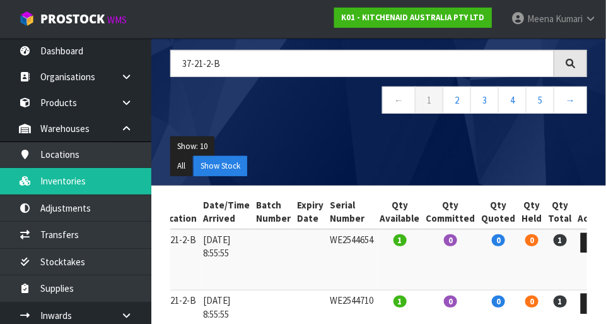
scroll to position [88, 0]
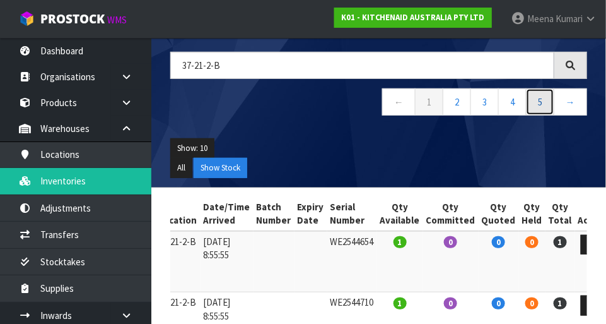
click at [379, 103] on link "5" at bounding box center [540, 101] width 28 height 27
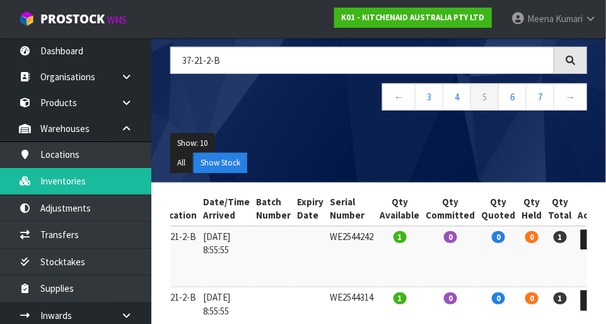
scroll to position [0, 0]
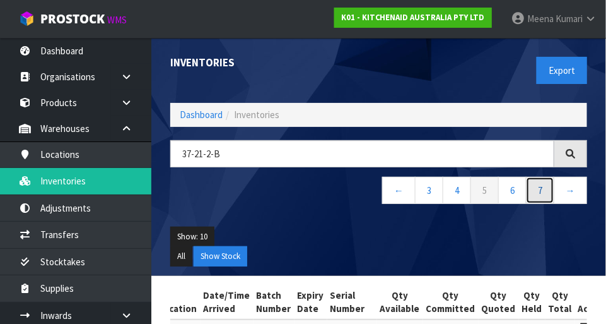
click at [379, 191] on link "7" at bounding box center [540, 190] width 28 height 27
click at [379, 188] on link "→" at bounding box center [570, 190] width 33 height 27
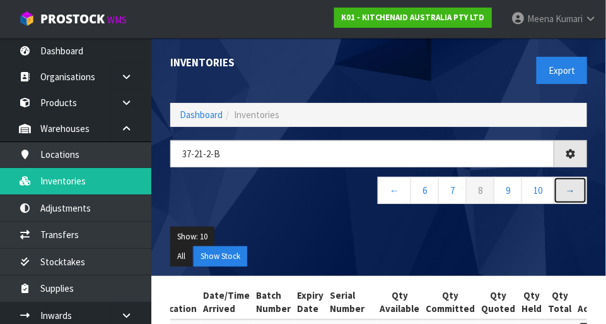
click at [379, 194] on link "→" at bounding box center [570, 190] width 33 height 27
click at [379, 192] on link "→" at bounding box center [570, 190] width 33 height 27
click at [379, 190] on link "→" at bounding box center [570, 190] width 33 height 27
click at [379, 192] on link "→" at bounding box center [570, 190] width 33 height 27
click at [379, 191] on link "→" at bounding box center [570, 190] width 33 height 27
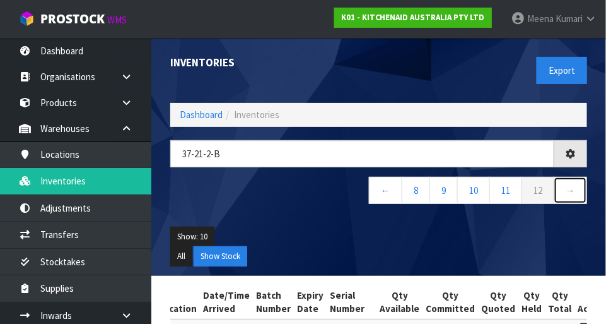
click at [379, 191] on link "→" at bounding box center [570, 190] width 33 height 27
click at [379, 190] on link "→" at bounding box center [570, 190] width 33 height 27
click at [379, 190] on link "12" at bounding box center [538, 190] width 33 height 27
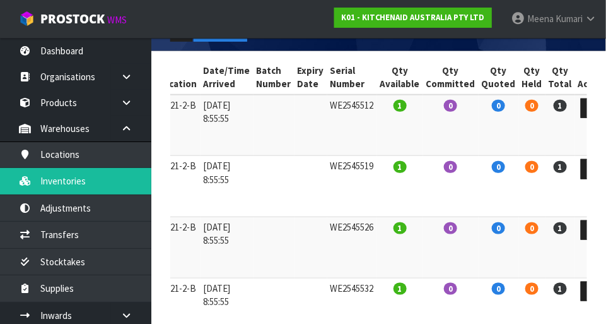
scroll to position [212, 0]
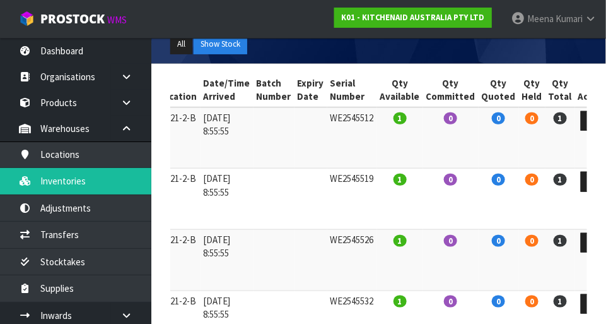
click at [379, 186] on td "0" at bounding box center [451, 199] width 56 height 61
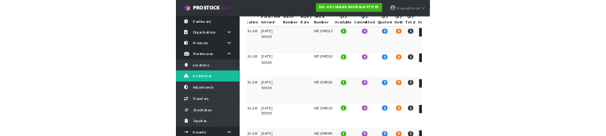
scroll to position [0, 0]
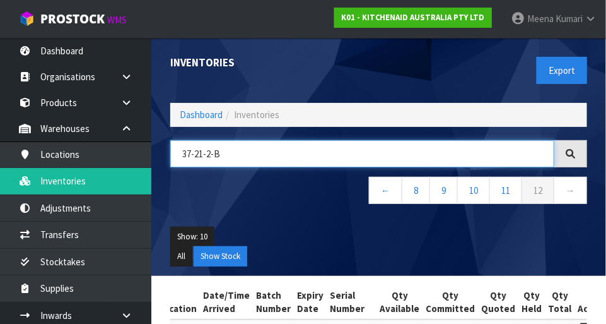
click at [270, 163] on input "37-21-2-B" at bounding box center [362, 153] width 384 height 27
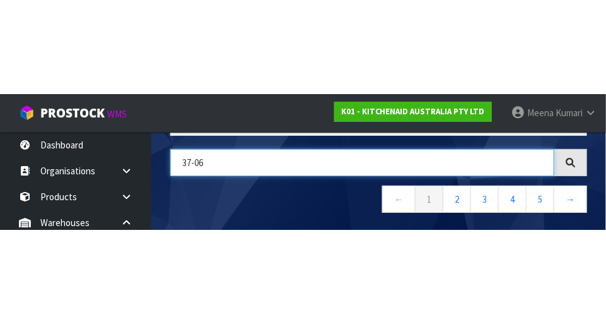
scroll to position [0, 249]
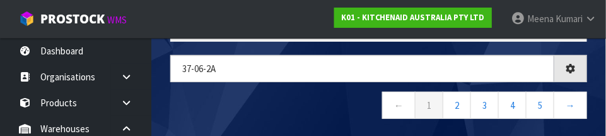
click at [289, 113] on nav "← 1 2 3 4 5 →" at bounding box center [378, 107] width 417 height 31
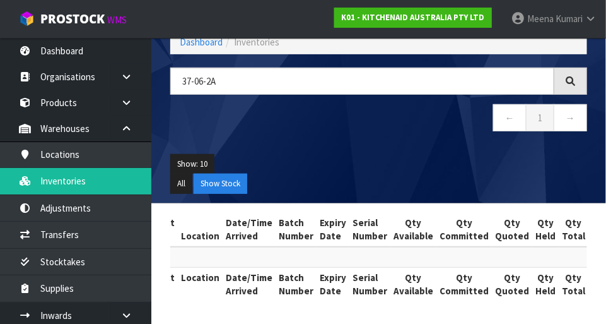
scroll to position [71, 0]
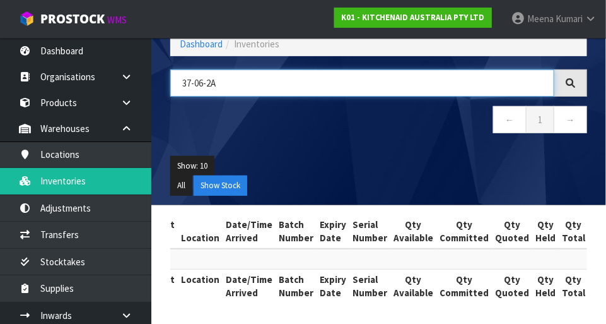
click at [324, 81] on input "37-06-2A" at bounding box center [362, 82] width 384 height 27
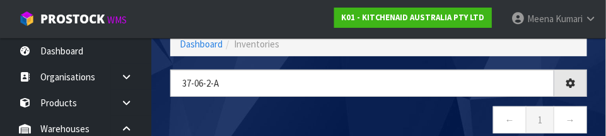
click at [355, 119] on nav "← 1 →" at bounding box center [378, 121] width 417 height 31
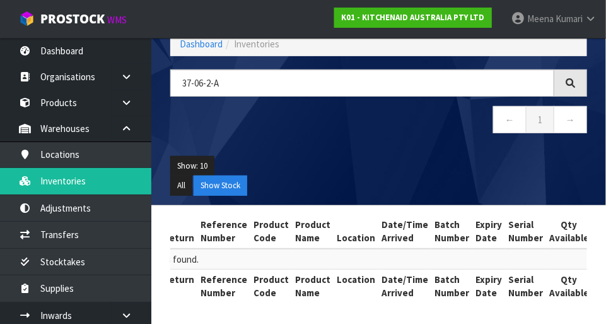
scroll to position [0, 0]
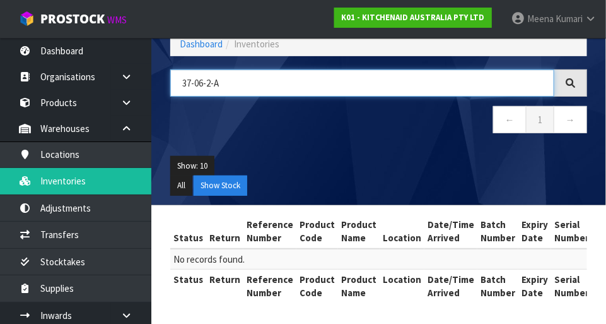
click at [275, 83] on input "37-06-2-A" at bounding box center [362, 82] width 384 height 27
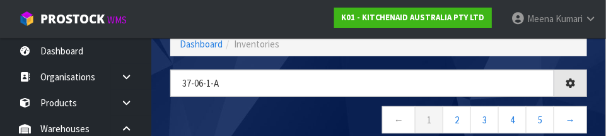
click at [299, 115] on nav "← 1 2 3 4 5 →" at bounding box center [378, 121] width 417 height 31
type input "37-06-1-A"
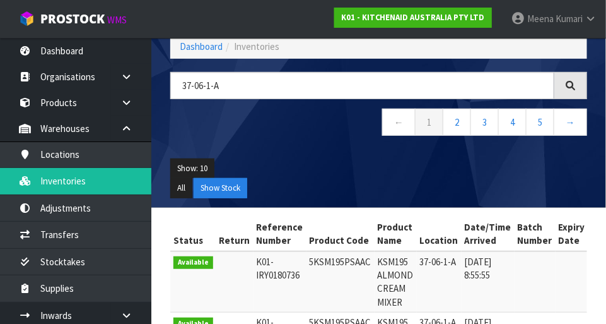
scroll to position [65, 0]
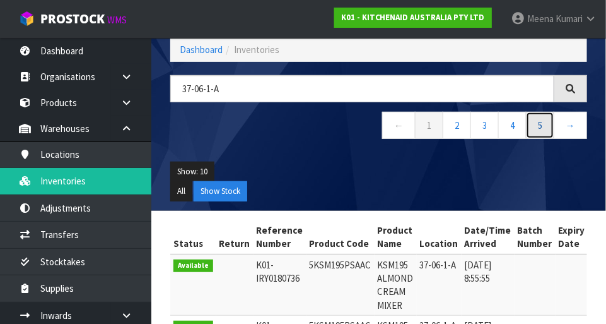
click at [379, 124] on link "5" at bounding box center [540, 125] width 28 height 27
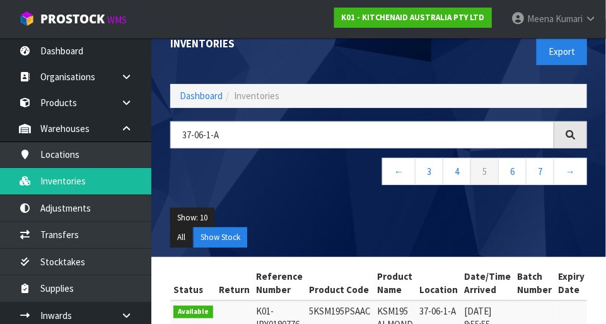
scroll to position [17, 0]
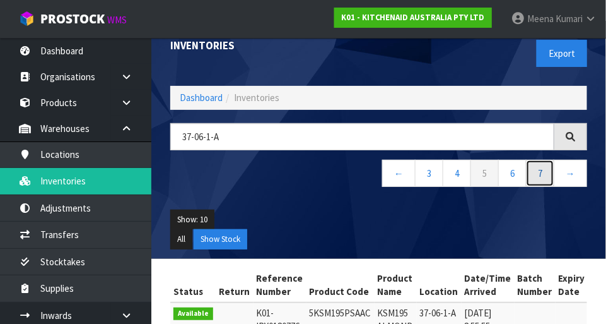
click at [379, 171] on link "7" at bounding box center [540, 173] width 28 height 27
click at [379, 175] on link "9" at bounding box center [540, 173] width 28 height 27
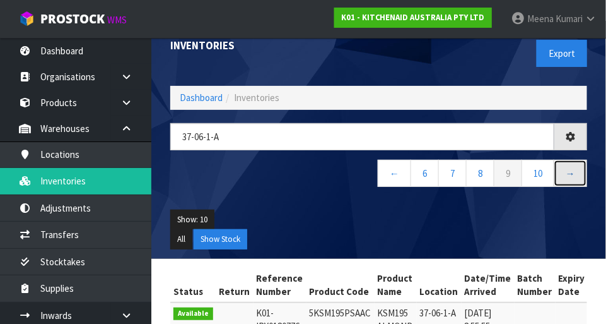
click at [379, 170] on link "→" at bounding box center [570, 173] width 33 height 27
click at [379, 171] on link "→" at bounding box center [570, 173] width 33 height 27
click at [379, 173] on link "→" at bounding box center [570, 173] width 33 height 27
click at [379, 175] on link "→" at bounding box center [570, 173] width 33 height 27
click at [379, 179] on link "→" at bounding box center [570, 173] width 33 height 27
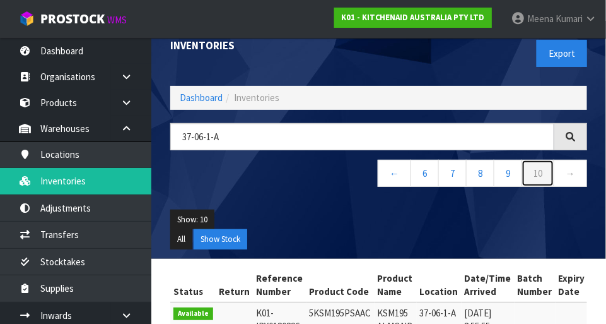
click at [379, 185] on link "10" at bounding box center [538, 173] width 33 height 27
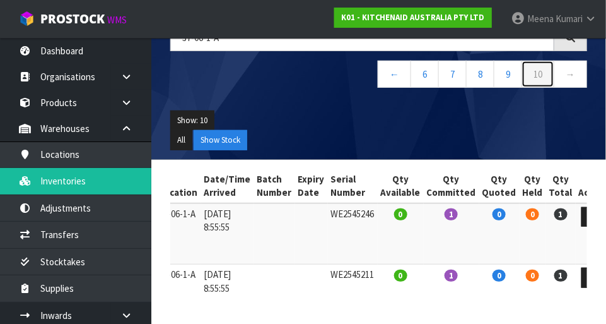
scroll to position [0, 0]
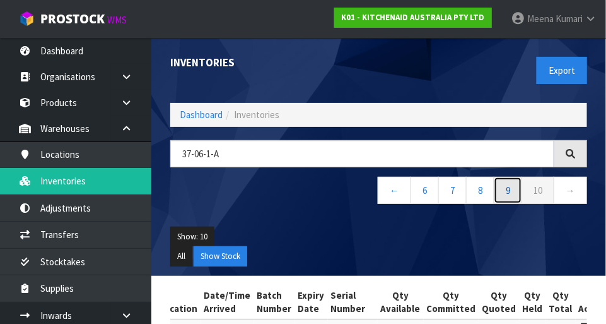
click at [379, 189] on link "9" at bounding box center [508, 190] width 28 height 27
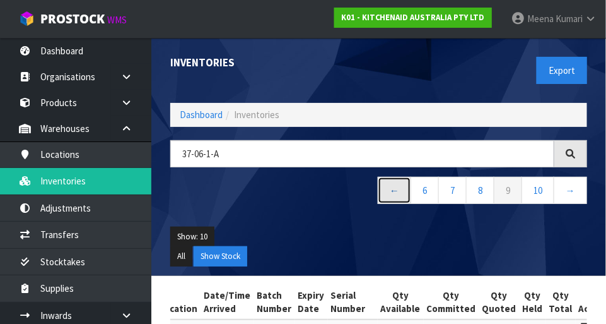
click at [379, 202] on link "←" at bounding box center [394, 190] width 33 height 27
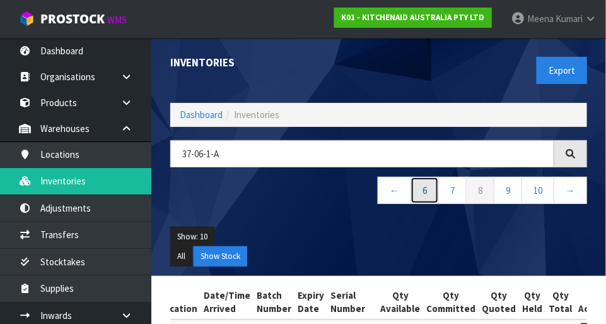
click at [379, 192] on link "6" at bounding box center [425, 190] width 28 height 27
click at [379, 194] on link "←" at bounding box center [398, 190] width 33 height 27
click at [379, 199] on link "←" at bounding box center [398, 190] width 33 height 27
click at [379, 197] on link "1" at bounding box center [429, 190] width 28 height 27
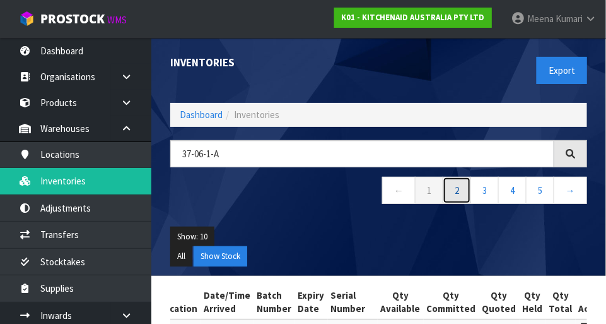
click at [379, 186] on link "2" at bounding box center [457, 190] width 28 height 27
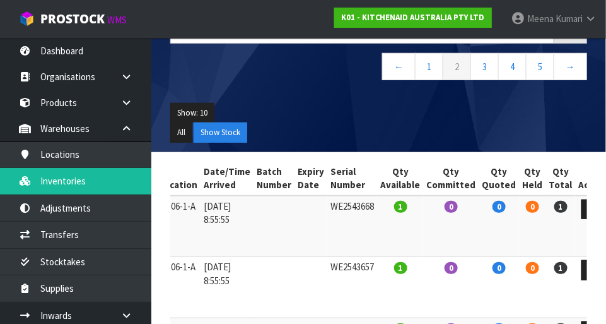
scroll to position [123, 0]
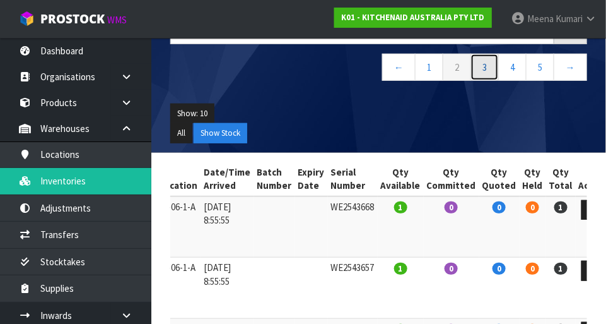
click at [379, 72] on link "3" at bounding box center [485, 67] width 28 height 27
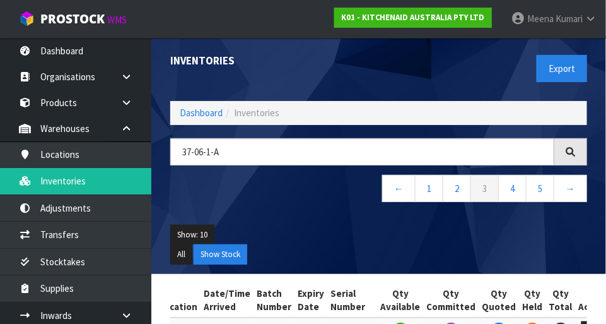
scroll to position [0, 0]
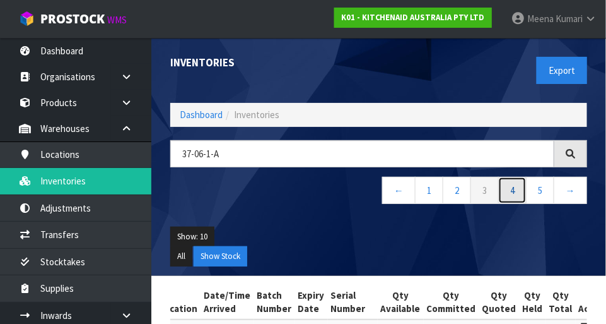
click at [379, 190] on link "4" at bounding box center [513, 190] width 28 height 27
click at [379, 192] on link "5" at bounding box center [513, 190] width 28 height 27
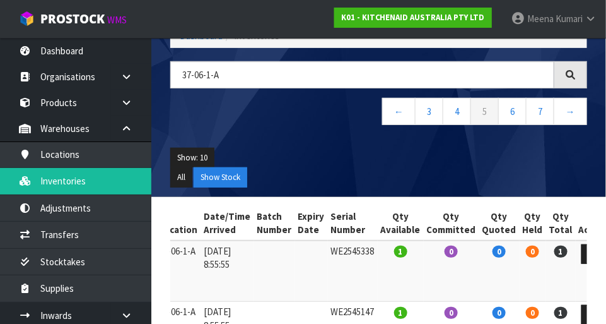
scroll to position [81, 0]
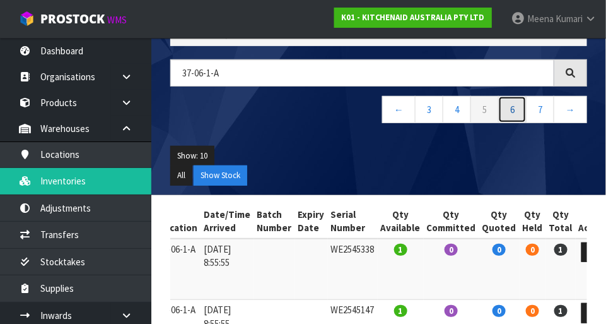
click at [379, 109] on link "6" at bounding box center [513, 109] width 28 height 27
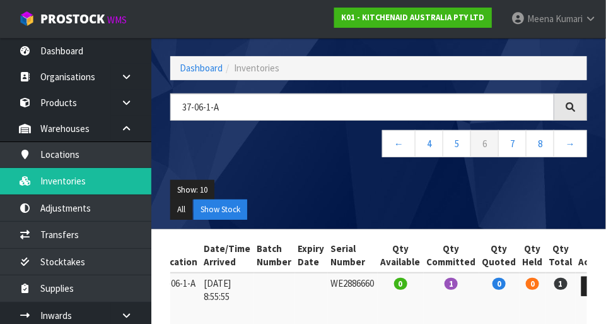
scroll to position [0, 0]
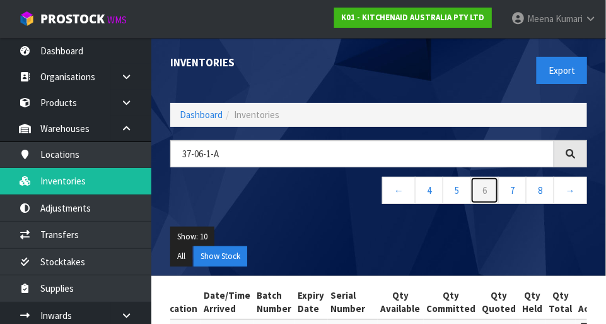
click at [379, 188] on link "6" at bounding box center [485, 190] width 28 height 27
click at [379, 196] on link "7" at bounding box center [513, 190] width 28 height 27
click at [379, 192] on link "8" at bounding box center [513, 190] width 28 height 27
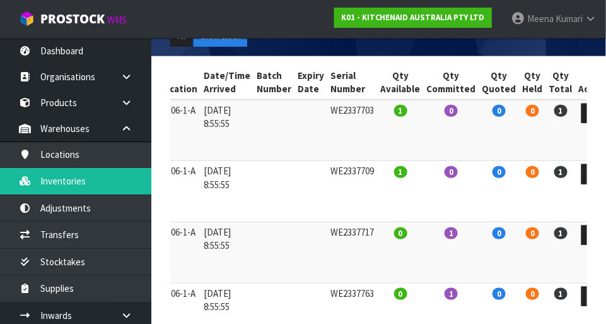
scroll to position [220, 0]
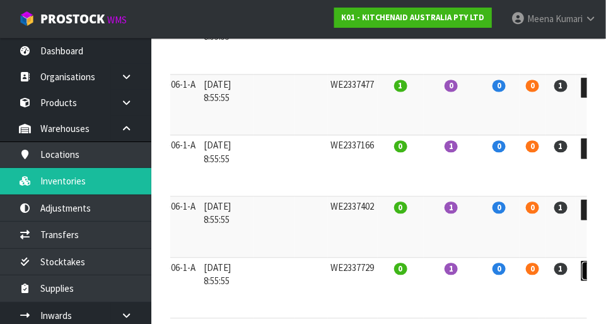
click at [379, 261] on link at bounding box center [593, 271] width 23 height 20
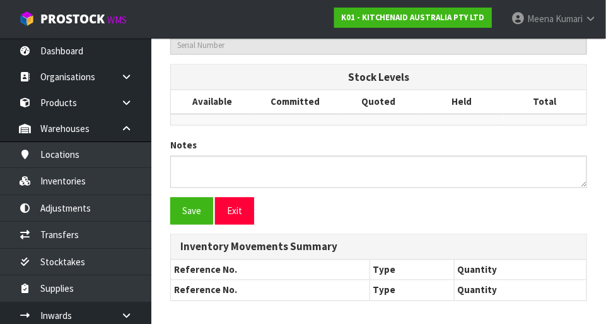
type input "5KSM195PSAAC"
type input "KSM195 ALMOND CREAM MIXER"
type input "37-06-1-A"
type input "K01-IRY0180815"
type input "K01-REC0002165"
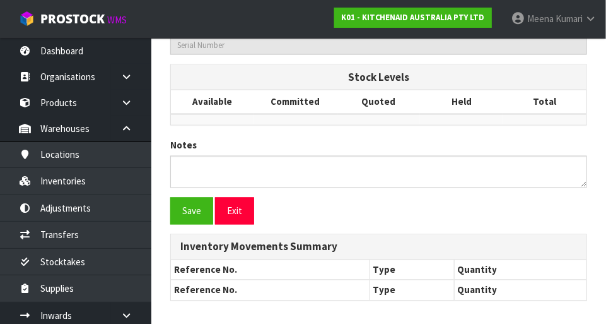
type input "WE2337729"
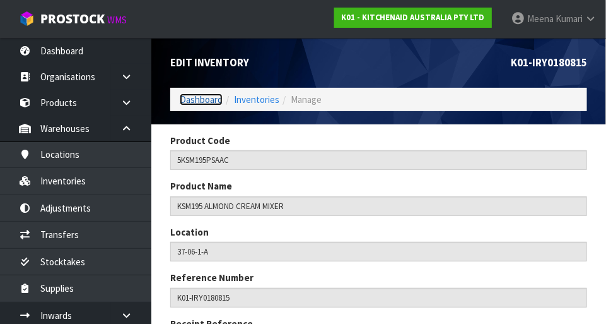
click at [216, 95] on link "Dashboard" at bounding box center [201, 99] width 43 height 12
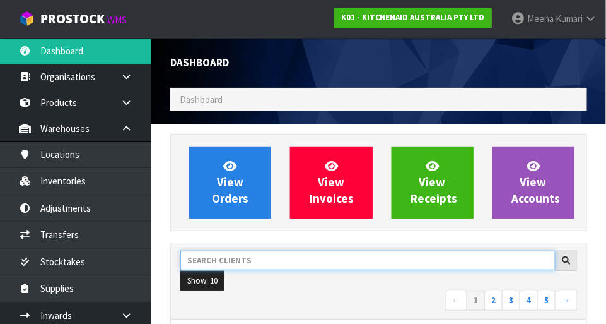
click at [234, 263] on input "text" at bounding box center [367, 261] width 375 height 20
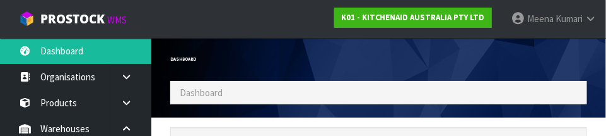
scroll to position [185, 0]
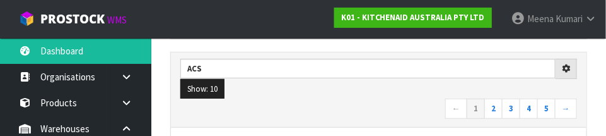
click at [318, 103] on nav "← 1 2 3 4 5 →" at bounding box center [378, 109] width 397 height 22
type input "ACS"
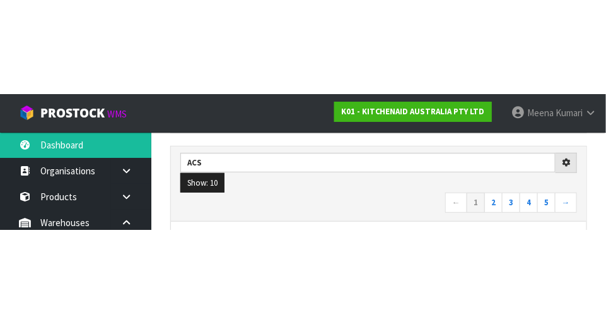
scroll to position [191, 0]
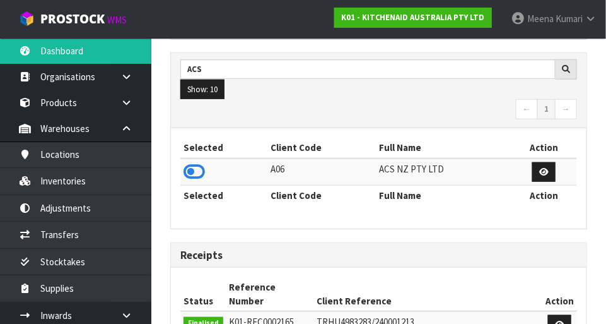
click at [204, 174] on icon at bounding box center [194, 171] width 21 height 19
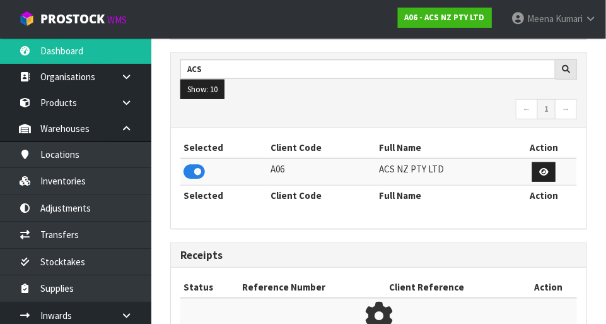
scroll to position [828, 436]
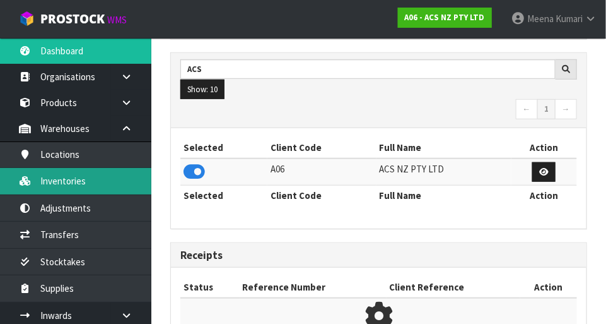
click at [101, 184] on link "Inventories" at bounding box center [75, 181] width 151 height 26
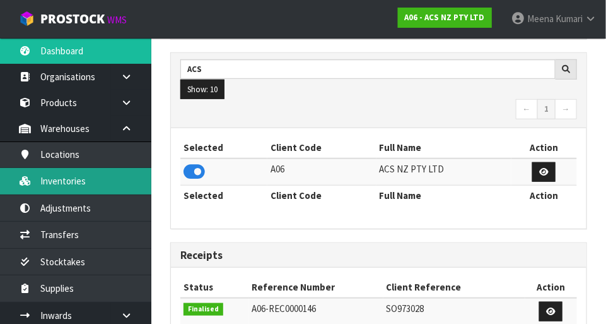
scroll to position [996, 436]
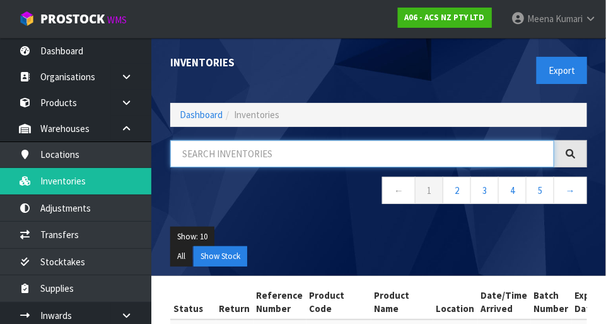
click at [278, 156] on input "text" at bounding box center [362, 153] width 384 height 27
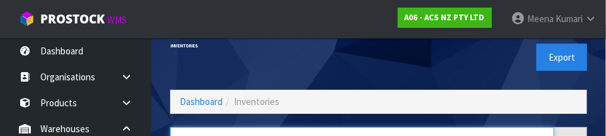
scroll to position [85, 0]
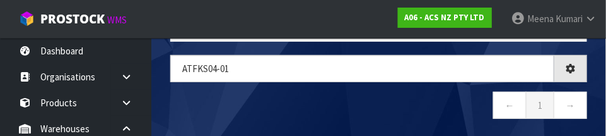
click at [290, 113] on nav "← 1 →" at bounding box center [378, 107] width 417 height 31
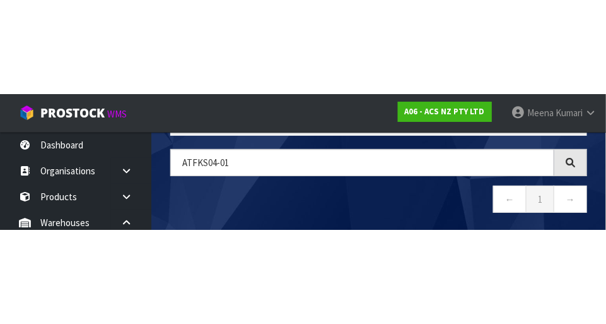
scroll to position [71, 0]
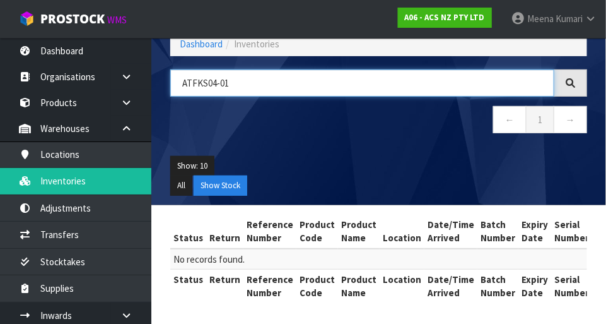
click at [210, 86] on input "ATFKS04-01" at bounding box center [362, 82] width 384 height 27
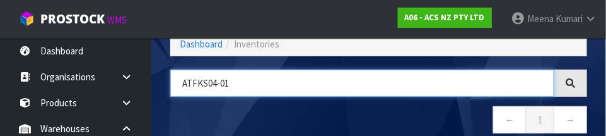
click at [206, 81] on input "ATFKS04-01" at bounding box center [362, 82] width 384 height 27
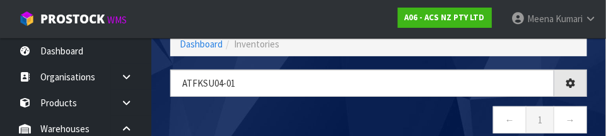
click at [361, 124] on nav "← 1 →" at bounding box center [378, 121] width 417 height 31
type input "ATFKSU04-01"
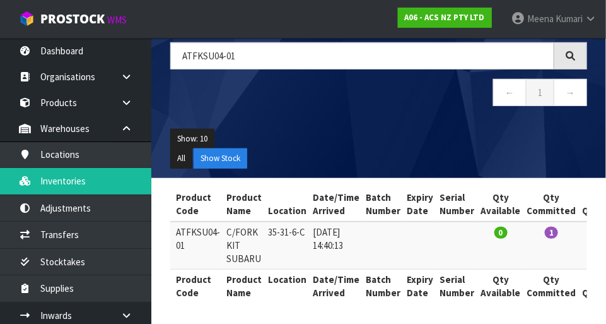
scroll to position [0, 230]
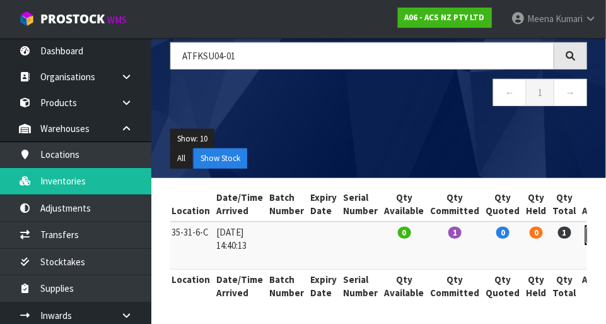
click at [379, 239] on link at bounding box center [597, 235] width 23 height 20
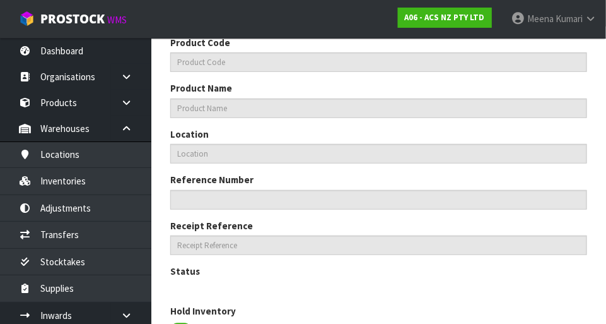
type input "ATFKSU04-01"
type input "C/FORK KIT SUBARU"
type input "35-31-6-C"
type input "A06-IRY0009743"
type input "A06-REC0000140"
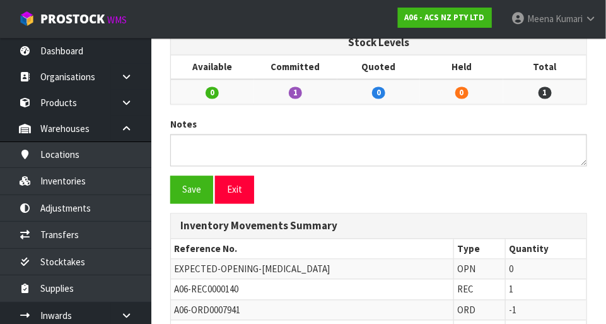
scroll to position [593, 0]
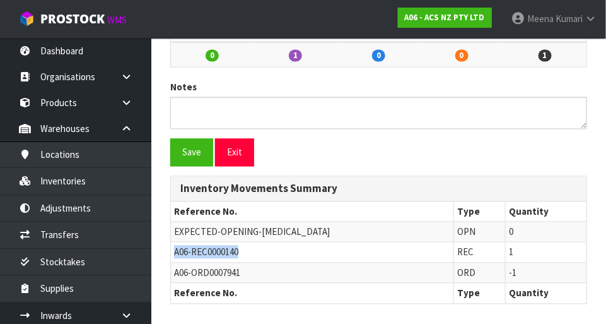
copy span "A06-REC0000140"
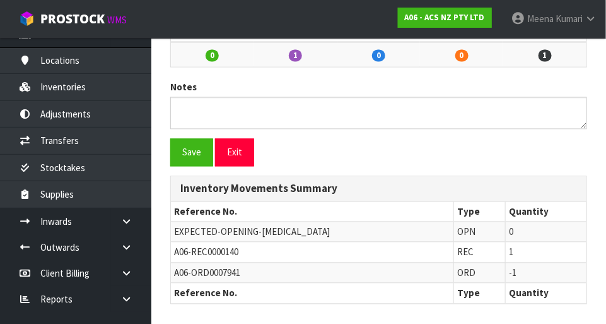
scroll to position [91, 0]
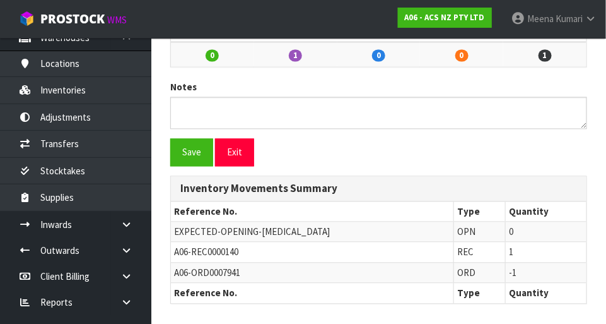
click at [134, 232] on link at bounding box center [131, 224] width 40 height 26
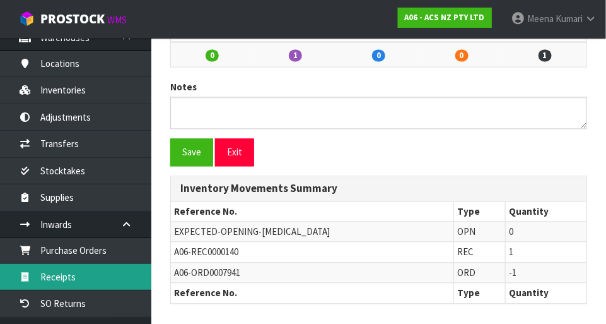
click at [112, 275] on link "Receipts" at bounding box center [75, 277] width 151 height 26
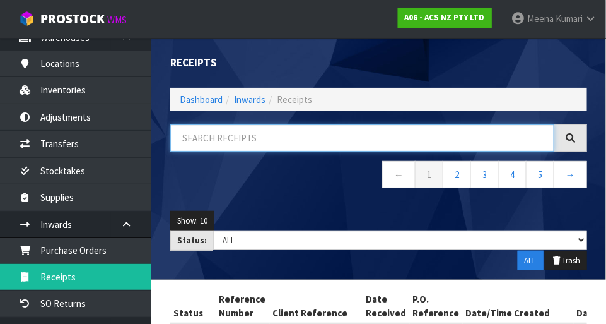
paste input "A06-REC0000140"
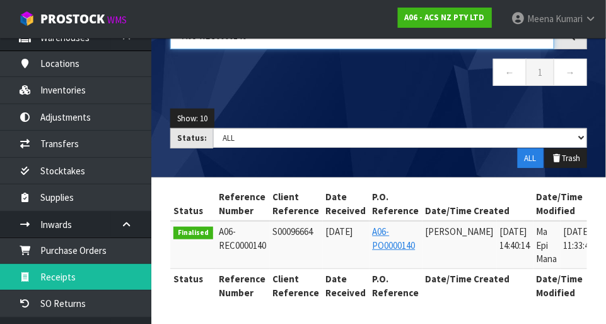
scroll to position [0, 40]
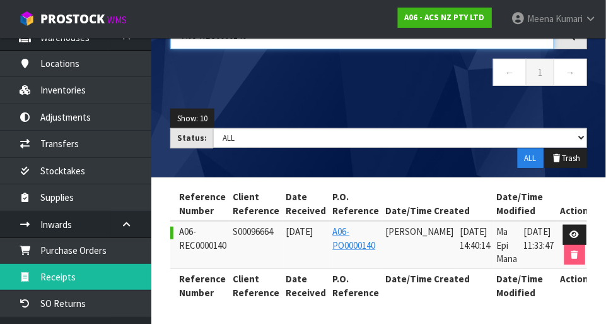
type input "A06-REC0000140"
click at [379, 231] on link at bounding box center [575, 235] width 23 height 20
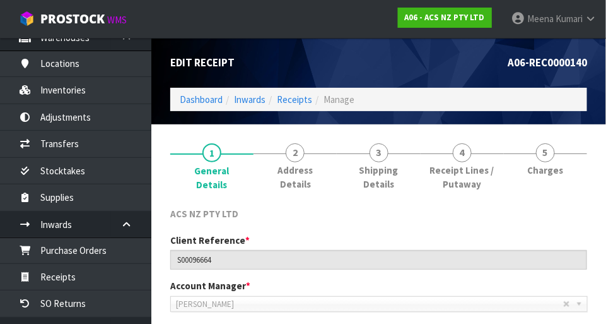
click at [379, 152] on span "4" at bounding box center [462, 152] width 19 height 19
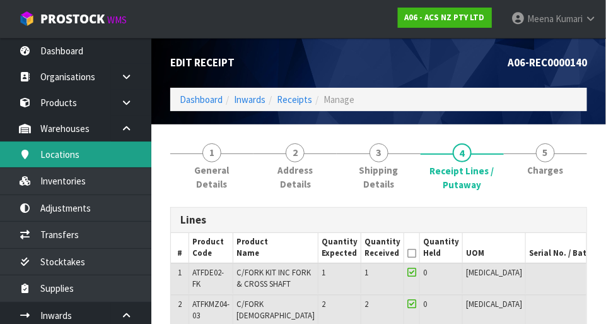
click at [74, 160] on link "Locations" at bounding box center [75, 154] width 151 height 26
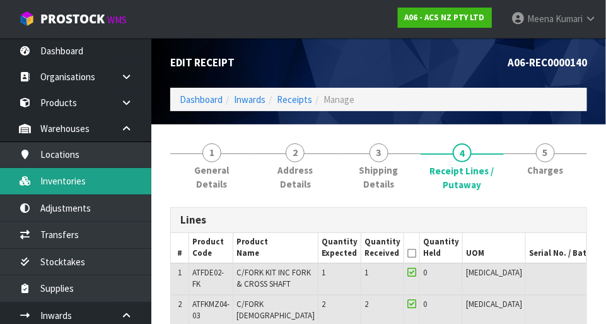
click at [87, 192] on link "Inventories" at bounding box center [75, 181] width 151 height 26
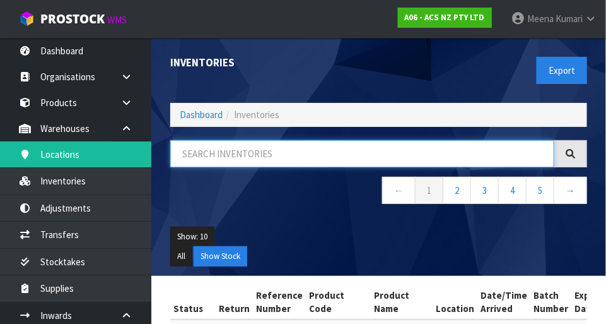
click at [288, 155] on input "text" at bounding box center [362, 153] width 384 height 27
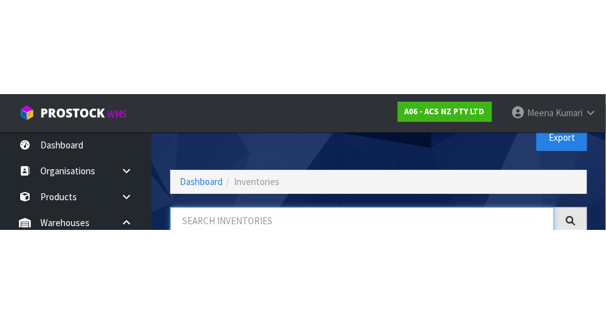
scroll to position [85, 0]
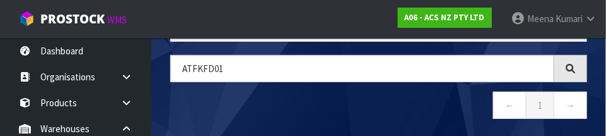
click at [278, 98] on nav "← 1 →" at bounding box center [378, 107] width 417 height 31
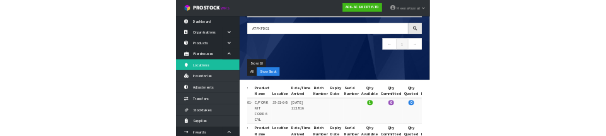
scroll to position [0, 229]
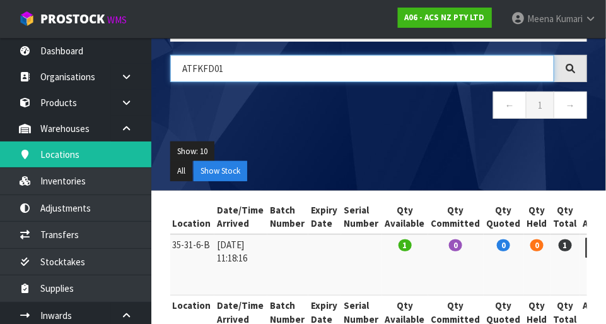
click at [278, 71] on input "ATFKFD01" at bounding box center [362, 68] width 384 height 27
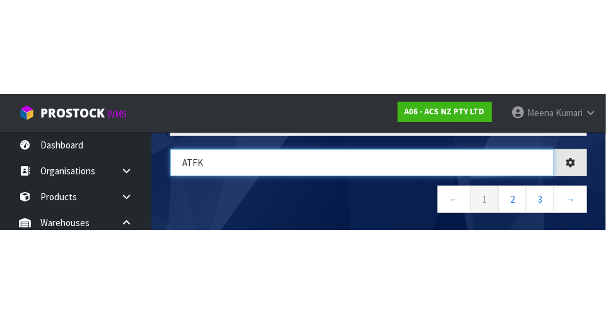
scroll to position [0, 202]
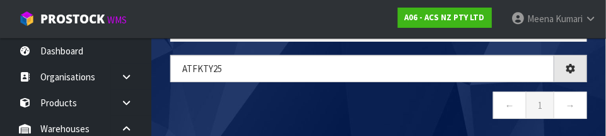
click at [289, 109] on nav "← 1 →" at bounding box center [378, 107] width 417 height 31
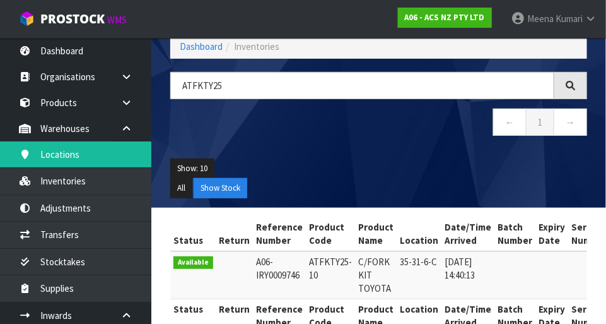
scroll to position [98, 0]
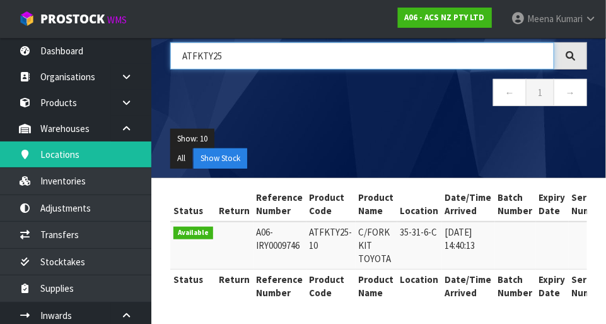
click at [322, 65] on input "ATFKTY25" at bounding box center [362, 55] width 384 height 27
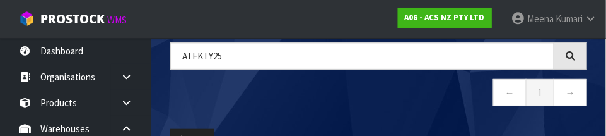
click at [302, 5] on nav "Toggle navigation ProStock WMS A06 - ACS NZ PTY LTD Meena Kumari Logout" at bounding box center [303, 19] width 606 height 38
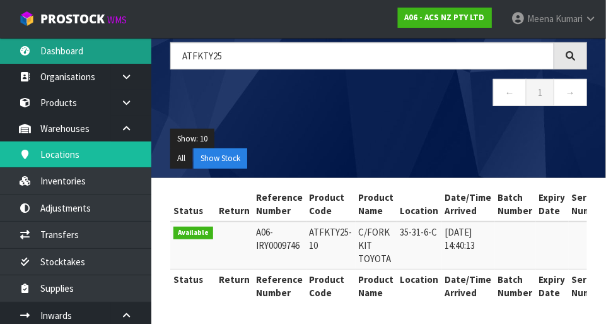
click at [85, 50] on link "Dashboard" at bounding box center [75, 51] width 151 height 26
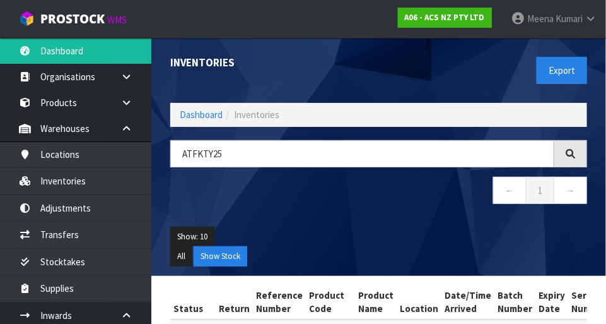
click at [206, 102] on div "Inventories Export" at bounding box center [379, 70] width 436 height 65
click at [212, 120] on link "Dashboard" at bounding box center [201, 115] width 43 height 12
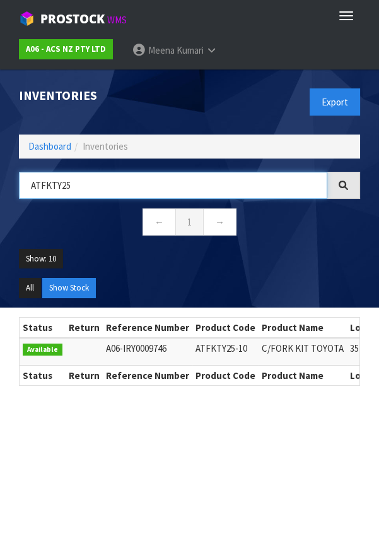
click at [232, 182] on input "ATFKTY25" at bounding box center [173, 185] width 309 height 27
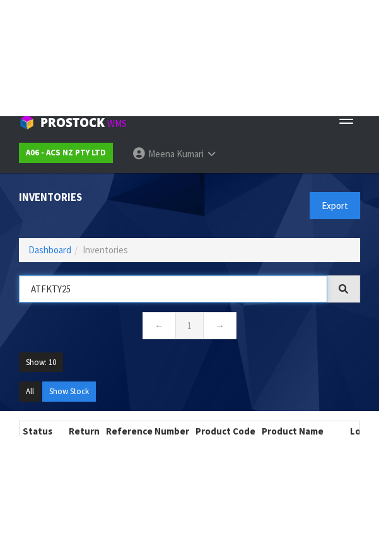
scroll to position [15, 0]
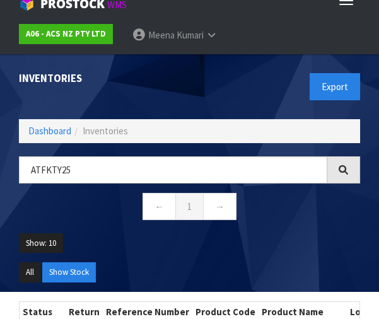
click at [3, 177] on header "Inventories Export Dashboard Inventories ATFKTY25 ← 1 → Show: 10 5 10 25 50 All…" at bounding box center [189, 173] width 379 height 238
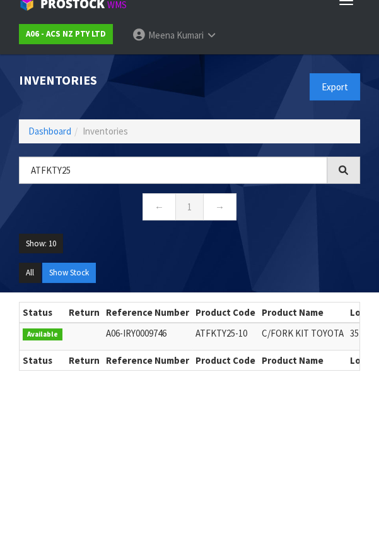
click at [4, 180] on header "Inventories Export Dashboard Inventories ATFKTY25 ← 1 → Show: 10 5 10 25 50 All…" at bounding box center [189, 173] width 379 height 238
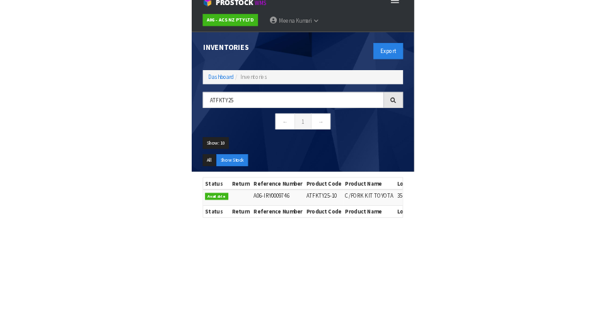
scroll to position [31, 0]
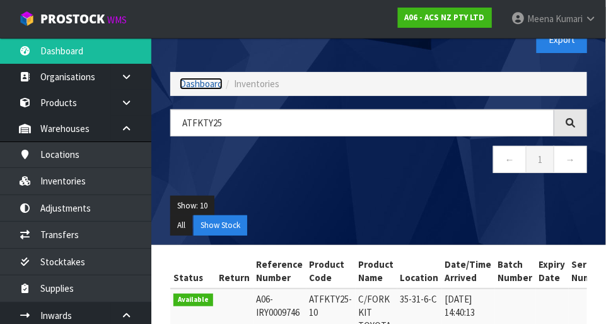
click at [186, 88] on link "Dashboard" at bounding box center [201, 84] width 43 height 12
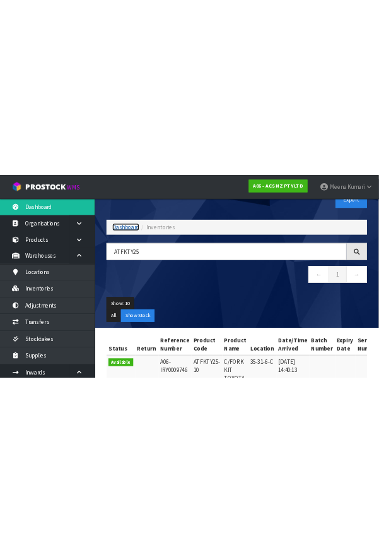
scroll to position [0, 0]
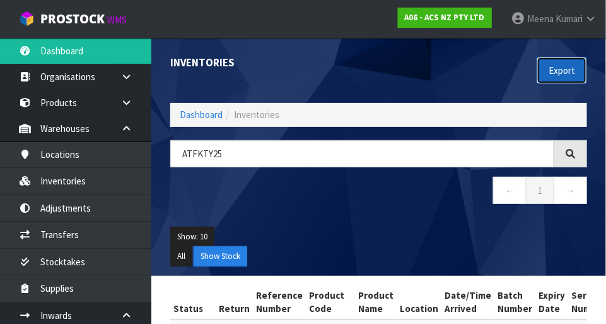
click at [379, 83] on button "Export" at bounding box center [562, 70] width 50 height 27
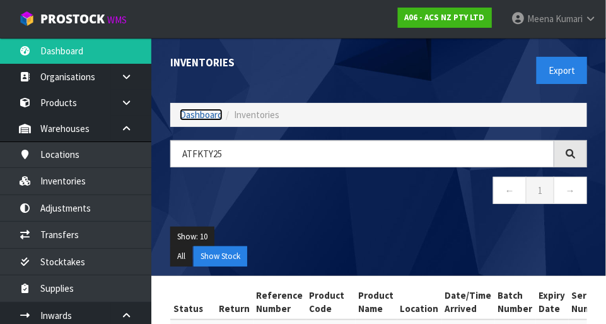
click at [222, 112] on link "Dashboard" at bounding box center [201, 115] width 43 height 12
click at [213, 119] on link "Dashboard" at bounding box center [201, 115] width 43 height 12
click at [219, 117] on link "Dashboard" at bounding box center [201, 115] width 43 height 12
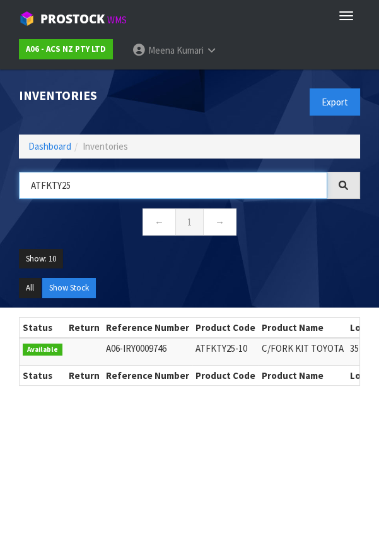
click at [197, 182] on input "ATFKTY25" at bounding box center [173, 185] width 309 height 27
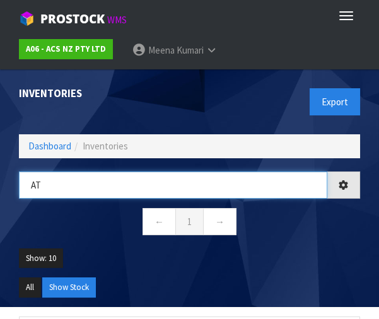
type input "A"
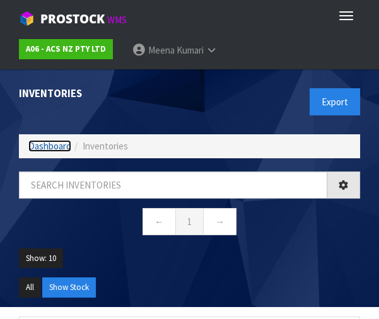
click at [59, 146] on link "Dashboard" at bounding box center [49, 146] width 43 height 12
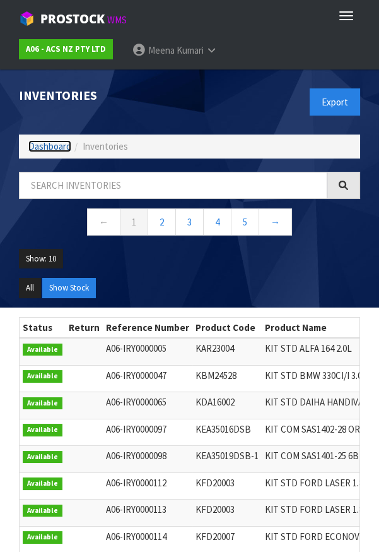
click at [50, 150] on link "Dashboard" at bounding box center [49, 146] width 43 height 12
click at [206, 52] on icon at bounding box center [212, 49] width 12 height 9
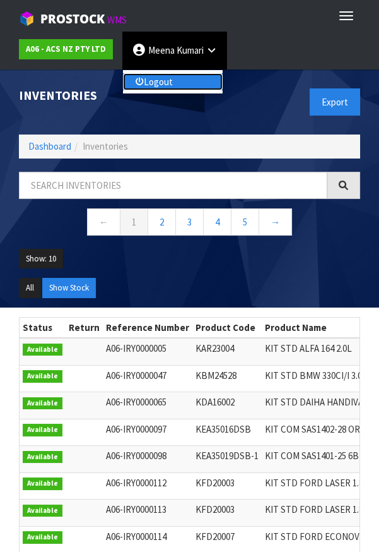
click at [165, 88] on link "Logout" at bounding box center [173, 81] width 100 height 17
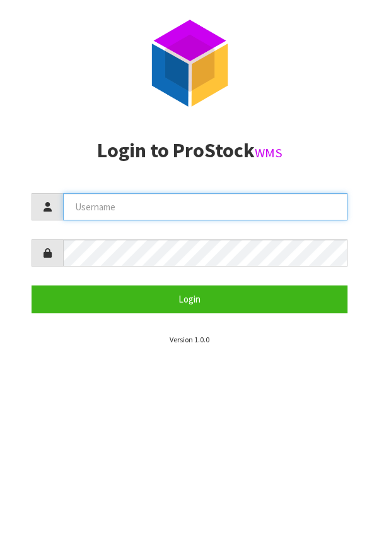
click at [198, 202] on input "text" at bounding box center [205, 206] width 285 height 27
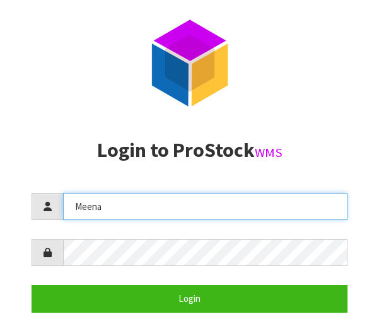
type input "Meena"
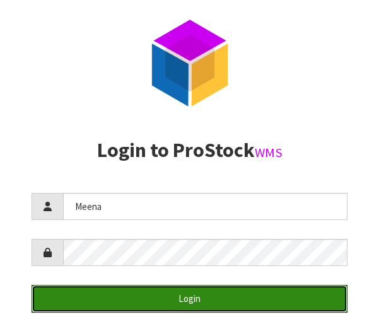
click at [259, 299] on button "Login" at bounding box center [190, 298] width 316 height 27
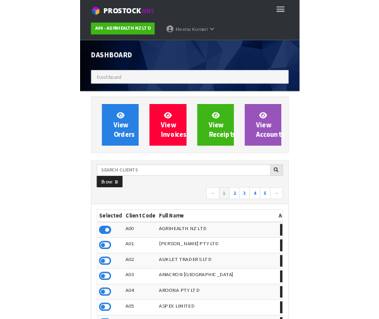
scroll to position [993, 360]
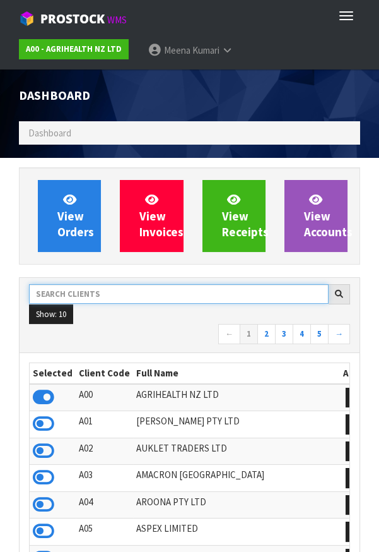
click at [135, 293] on input "text" at bounding box center [179, 294] width 300 height 20
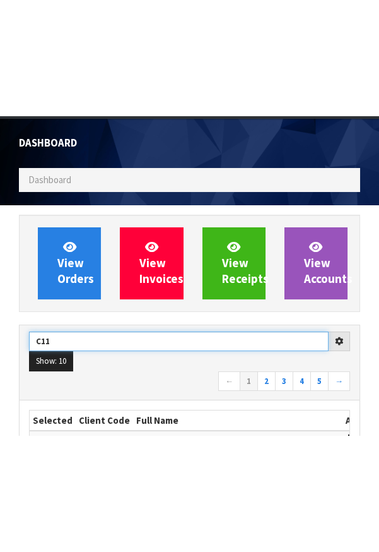
scroll to position [114, 0]
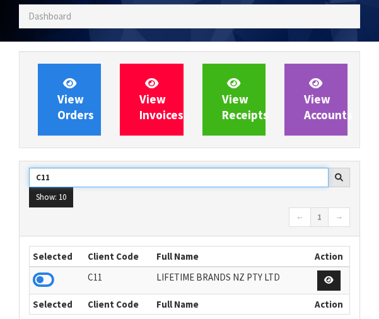
type input "C11"
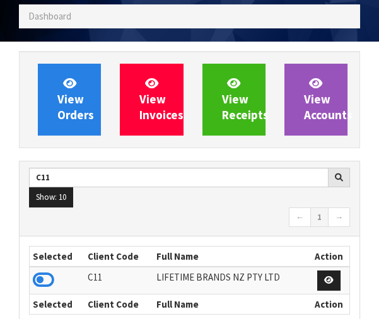
click at [42, 285] on icon at bounding box center [43, 280] width 21 height 19
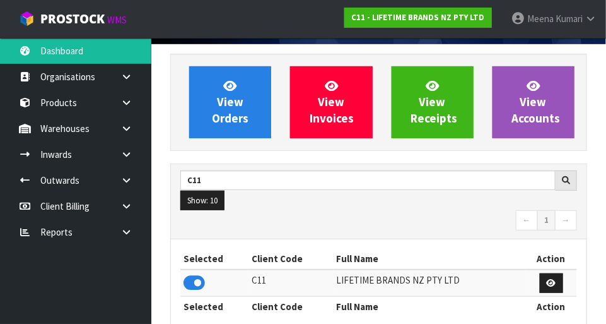
scroll to position [1036, 436]
click at [138, 135] on link at bounding box center [131, 128] width 40 height 26
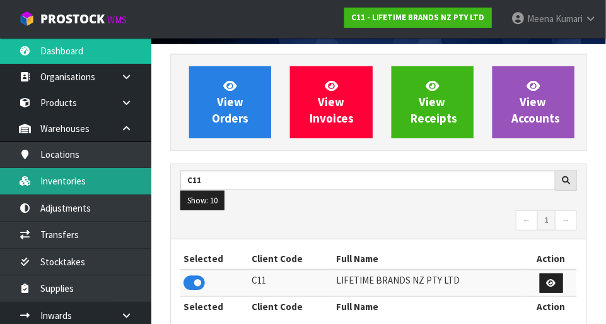
click at [117, 184] on link "Inventories" at bounding box center [75, 181] width 151 height 26
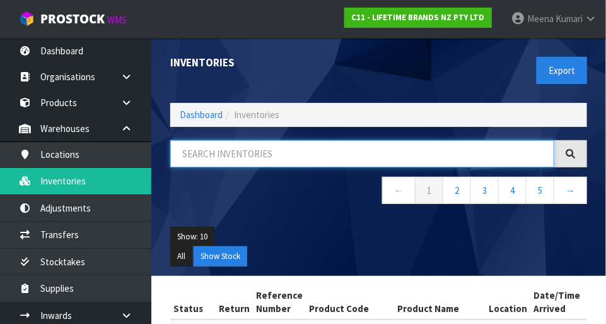
click at [279, 156] on input "text" at bounding box center [362, 153] width 384 height 27
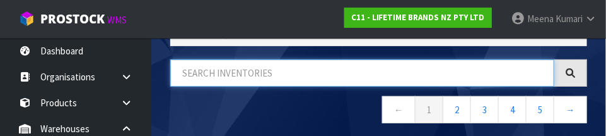
scroll to position [85, 0]
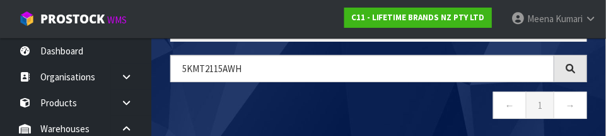
click at [379, 111] on nav "← 1 →" at bounding box center [378, 107] width 417 height 31
type input "5KMT2115AWH"
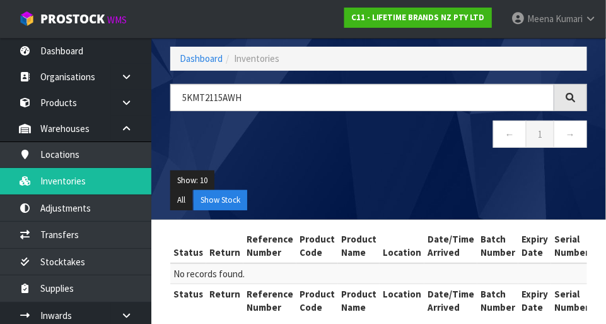
scroll to position [53, 0]
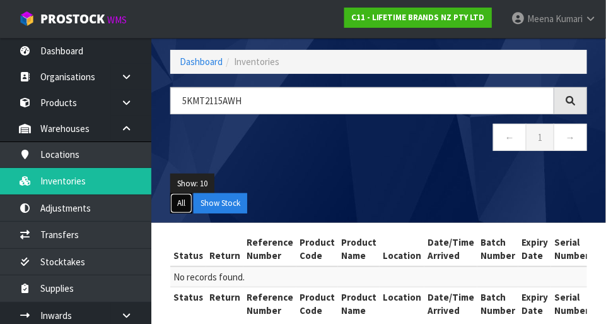
click at [187, 210] on button "All" at bounding box center [181, 203] width 22 height 20
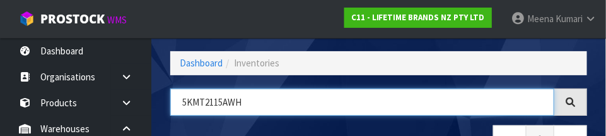
scroll to position [85, 0]
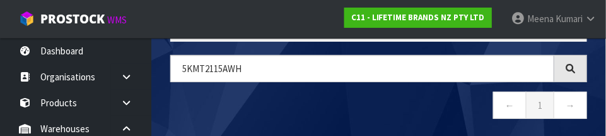
click at [379, 103] on nav "← 1 →" at bounding box center [378, 107] width 417 height 31
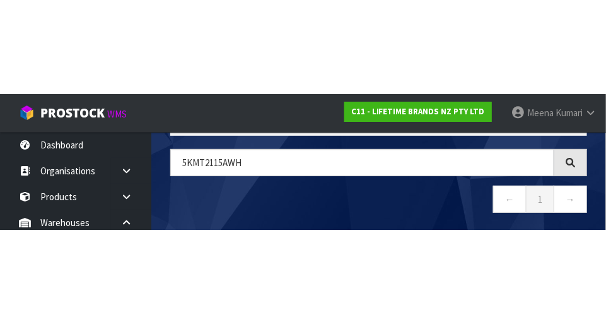
scroll to position [71, 0]
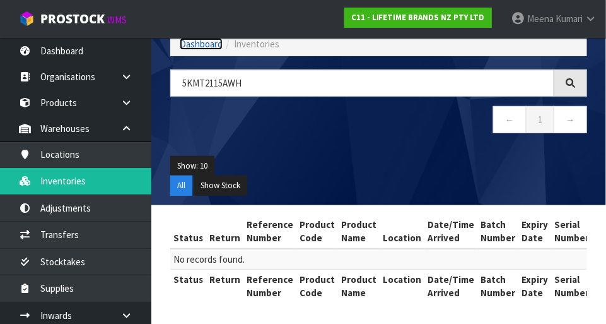
click at [199, 47] on link "Dashboard" at bounding box center [201, 44] width 43 height 12
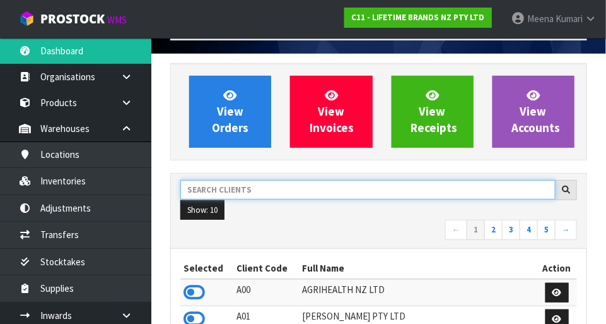
click at [307, 186] on input "text" at bounding box center [367, 190] width 375 height 20
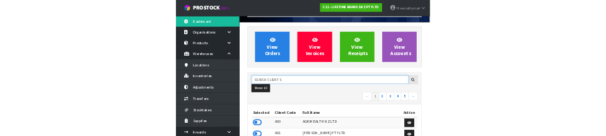
scroll to position [185, 0]
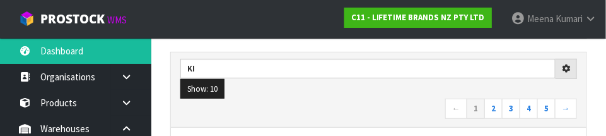
click at [369, 105] on nav "← 1 2 3 4 5 →" at bounding box center [378, 109] width 397 height 22
type input "KI"
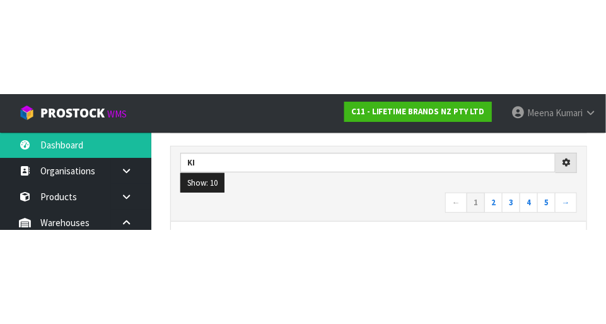
scroll to position [191, 0]
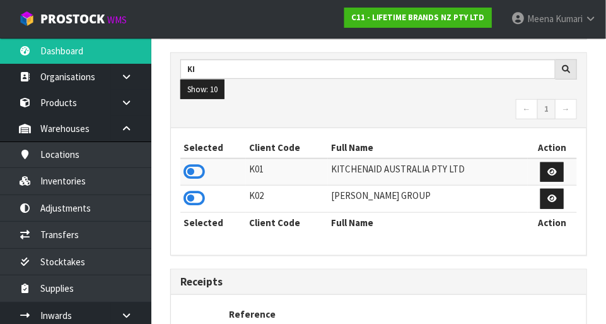
click at [199, 173] on icon at bounding box center [194, 171] width 21 height 19
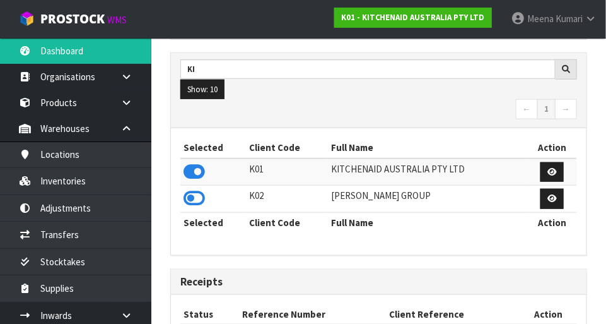
scroll to position [828, 436]
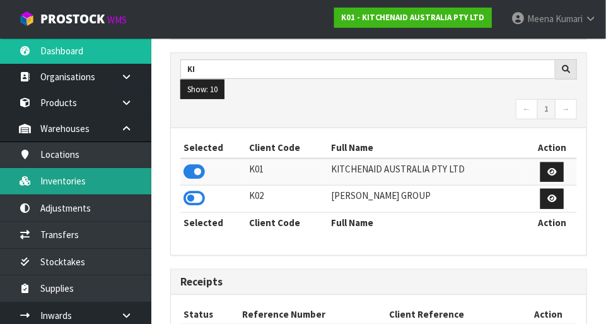
click at [106, 190] on link "Inventories" at bounding box center [75, 181] width 151 height 26
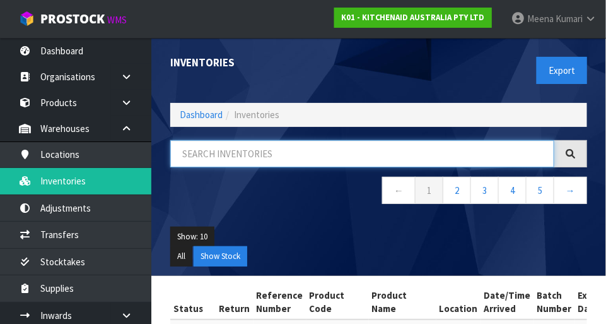
paste input "5KMT2115AWH"
type input "5KMT2115AWH"
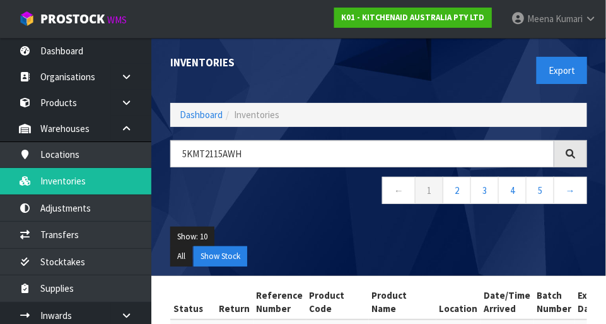
click at [328, 203] on nav "← 1 2 3 4 5 →" at bounding box center [378, 192] width 417 height 31
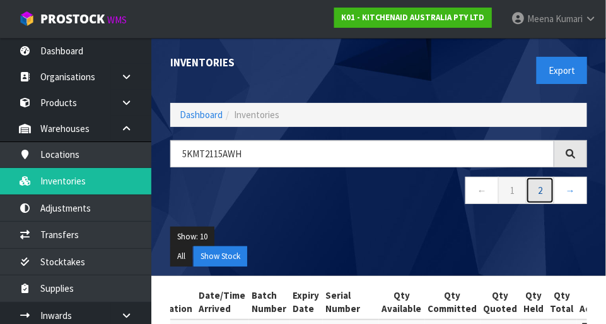
click at [379, 184] on link "2" at bounding box center [540, 190] width 28 height 27
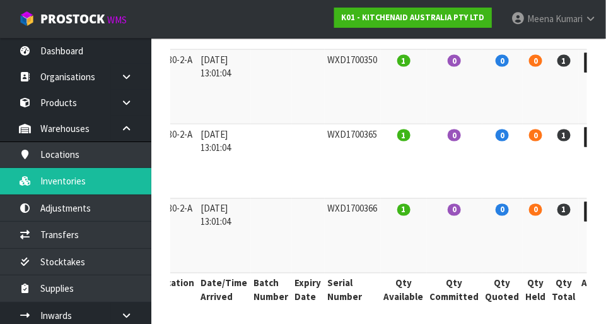
scroll to position [419, 0]
